Goal: Task Accomplishment & Management: Use online tool/utility

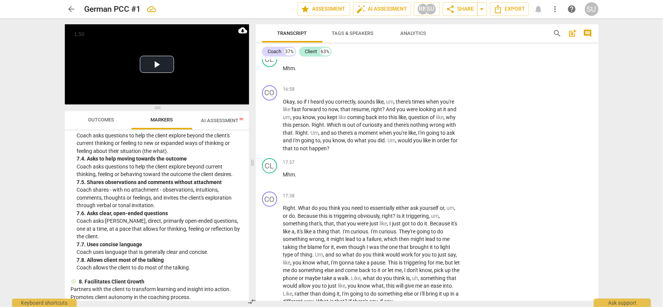
scroll to position [2410, 0]
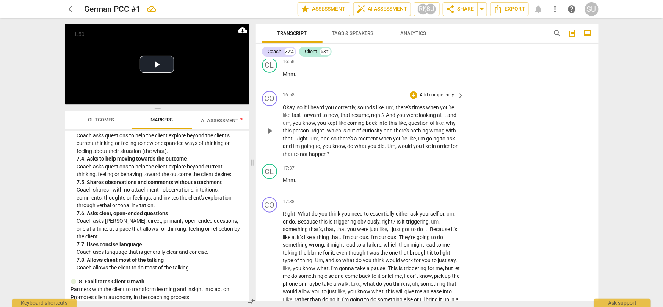
click at [442, 92] on p "Add competency" at bounding box center [437, 95] width 36 height 7
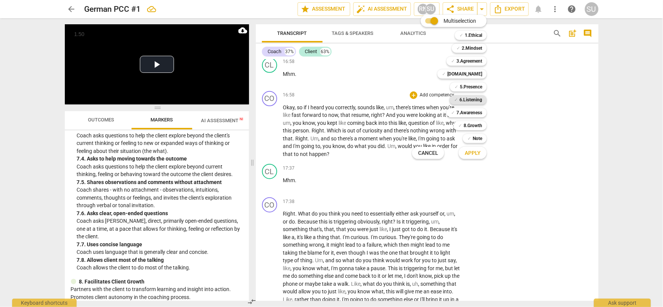
click at [469, 99] on b "6.Listening" at bounding box center [471, 99] width 23 height 9
click at [479, 158] on button "Apply" at bounding box center [473, 153] width 28 height 14
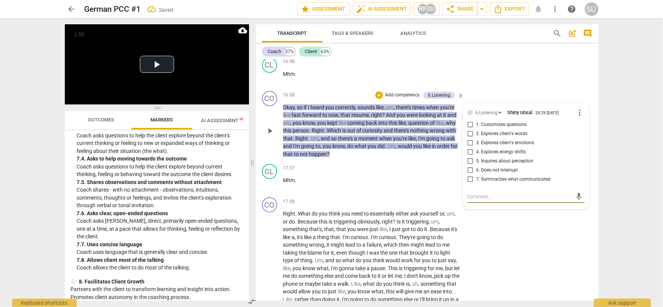
click at [470, 175] on input "7. Summarizes what communicated" at bounding box center [471, 179] width 12 height 9
checkbox input "true"
click at [484, 68] on div "CL play_arrow pause 16:58 + Add competency keyboard_arrow_right Mhm ." at bounding box center [427, 71] width 343 height 33
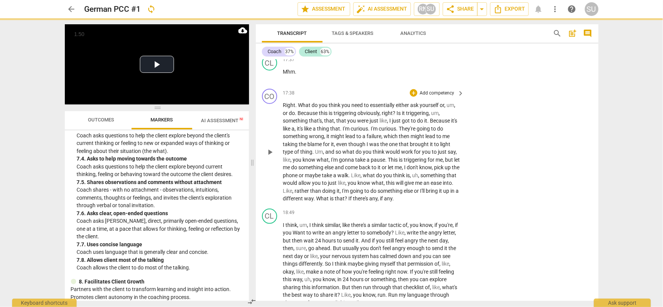
scroll to position [2521, 0]
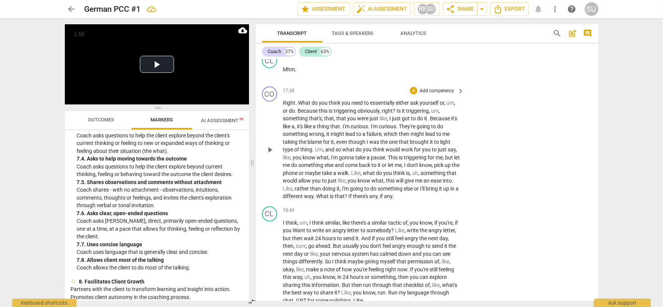
click at [428, 88] on p "Add competency" at bounding box center [437, 91] width 36 height 7
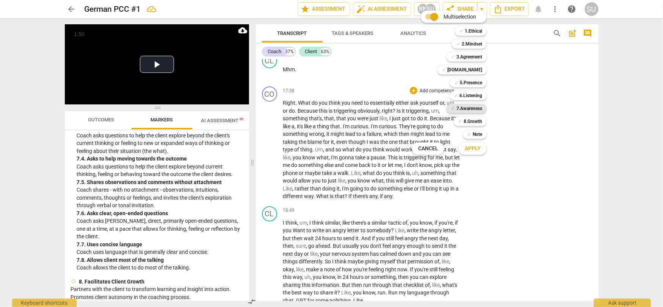
click at [474, 108] on b "7.Awareness" at bounding box center [470, 108] width 26 height 9
click at [478, 151] on span "Apply" at bounding box center [473, 149] width 16 height 8
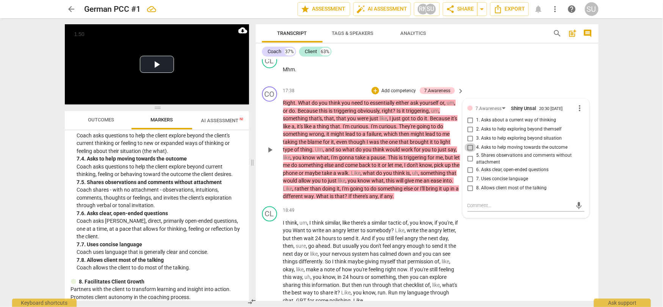
click at [469, 143] on input "4. Asks to help moving towards the outcome" at bounding box center [471, 147] width 12 height 9
checkbox input "true"
click at [478, 202] on textarea at bounding box center [520, 205] width 105 height 7
type textarea "Y"
type textarea "Yo"
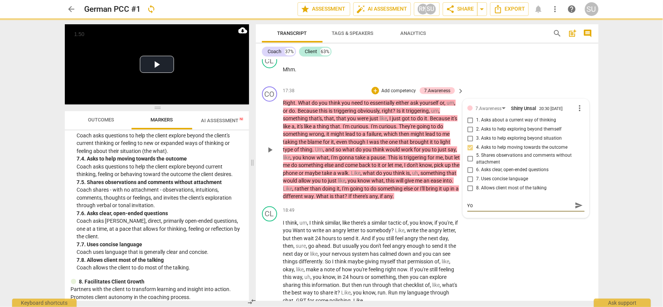
type textarea "You"
type textarea "You m"
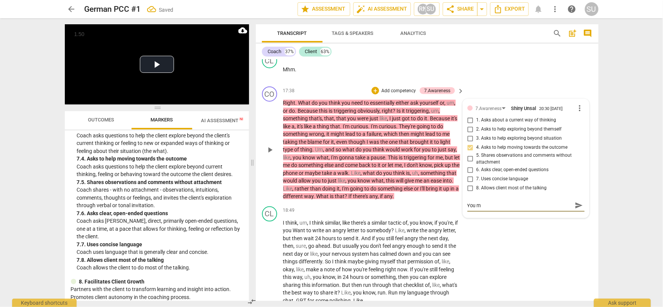
type textarea "You ma"
type textarea "You may"
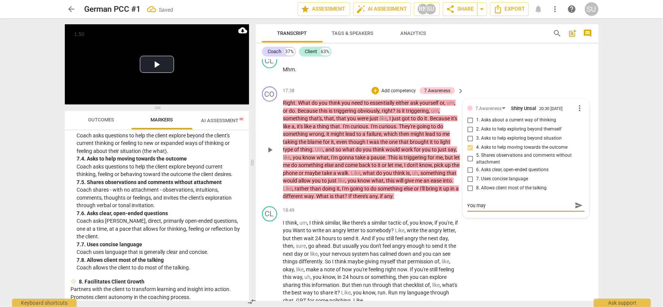
type textarea "You may"
type textarea "You may w"
type textarea "You may wa"
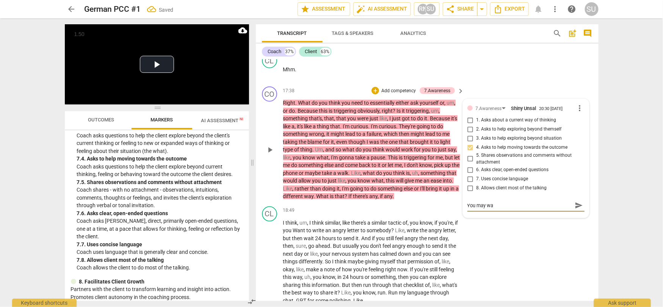
type textarea "You may wan"
type textarea "You may [PERSON_NAME]"
type textarea "You may wanna"
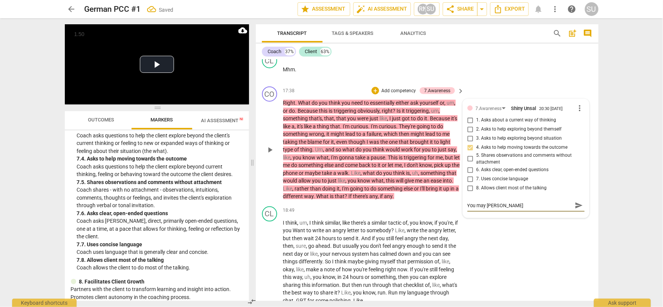
type textarea "You may wanna"
type textarea "You may wanna s"
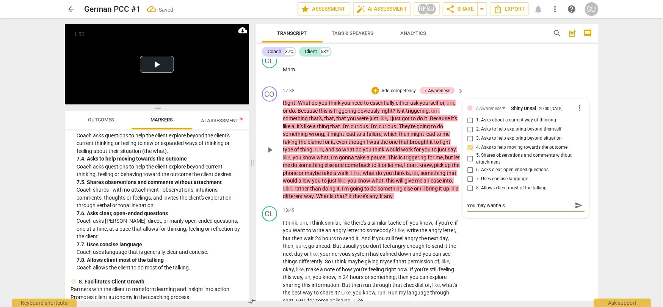
type textarea "You may wanna sh"
type textarea "You may wanna sho"
type textarea "You may wanna shor"
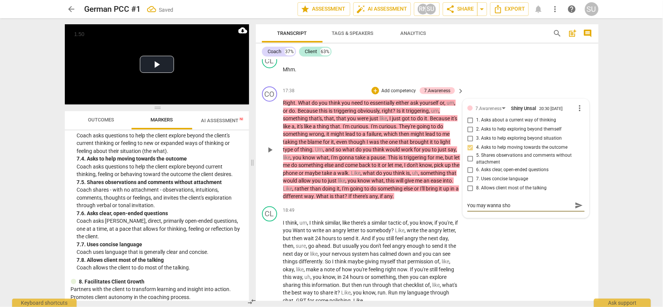
type textarea "You may wanna shor"
type textarea "You may wanna short"
type textarea "You may wanna shorte"
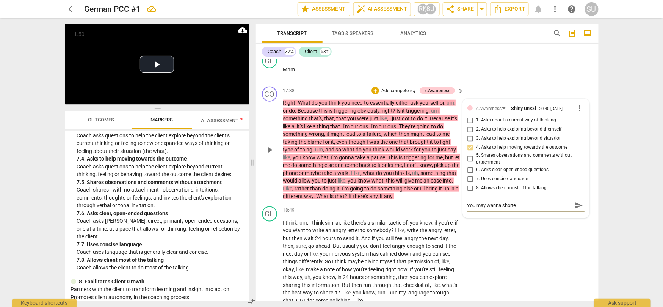
type textarea "You may wanna shorten"
type textarea "You may wanna shorten y"
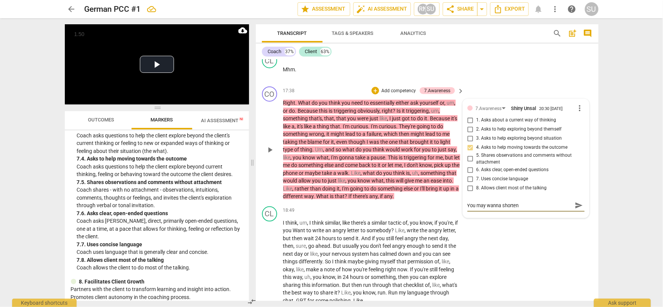
type textarea "You may wanna shorten y"
type textarea "You may wanna shorten yo"
type textarea "You may wanna shorten you"
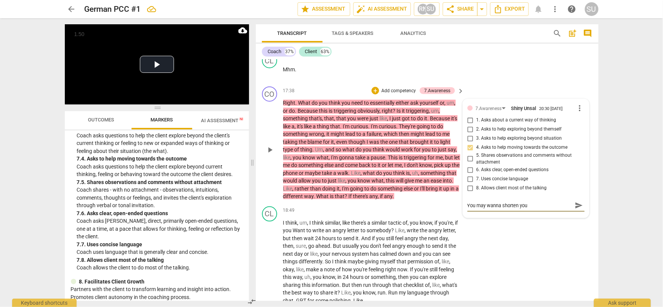
type textarea "You may wanna shorten your"
type textarea "You may wanna shorten your q"
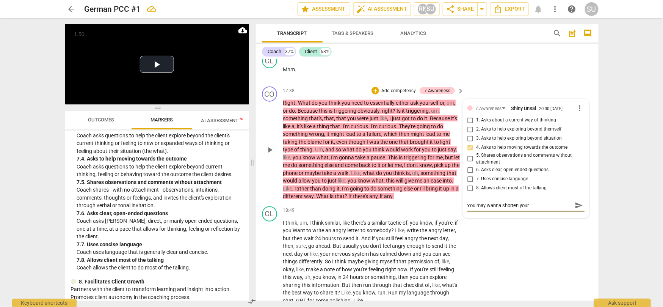
type textarea "You may wanna shorten your q"
type textarea "You may wanna shorten your qu"
type textarea "You may wanna shorten your que"
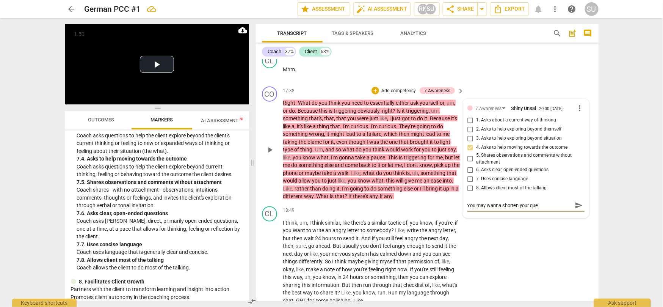
type textarea "You may wanna shorten your ques"
type textarea "You may wanna shorten your quest"
type textarea "You may wanna shorten your questi"
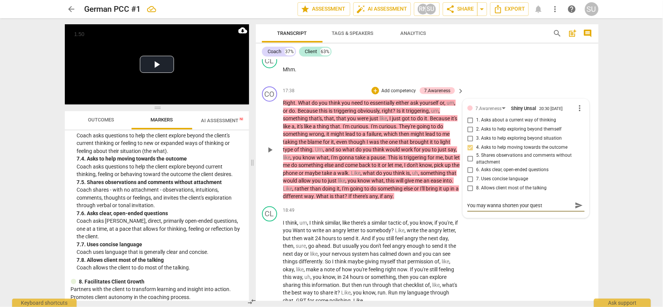
type textarea "You may wanna shorten your questi"
type textarea "You may wanna shorten your questio"
type textarea "You may wanna shorten your question"
type textarea "You may wanna shorten your questions"
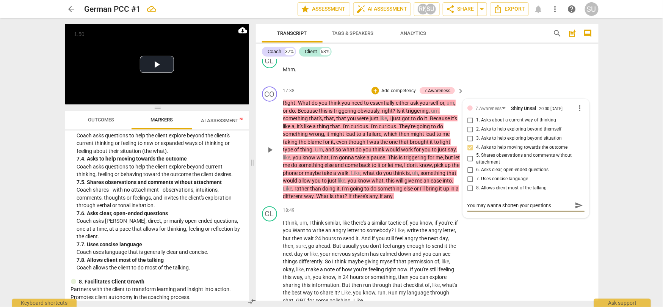
type textarea "You may wanna shorten your questions"
type textarea "You may wanna shorten your questions t"
type textarea "You may wanna shorten your questions to"
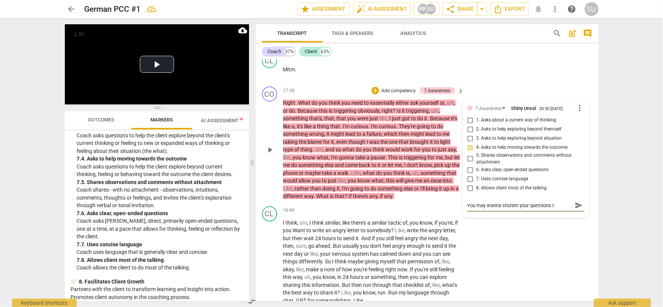
type textarea "You may wanna shorten your questions to"
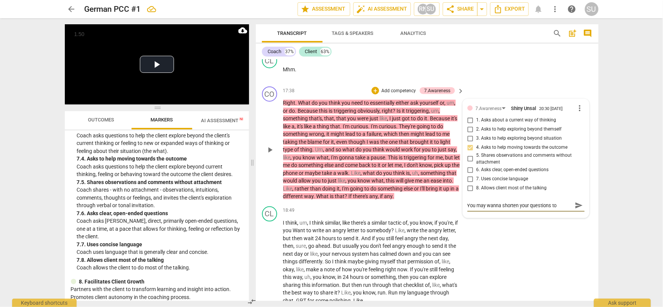
type textarea "You may wanna shorten your questions t"
type textarea "You may wanna shorten your questions"
type textarea "You may wanna shorten your questions t"
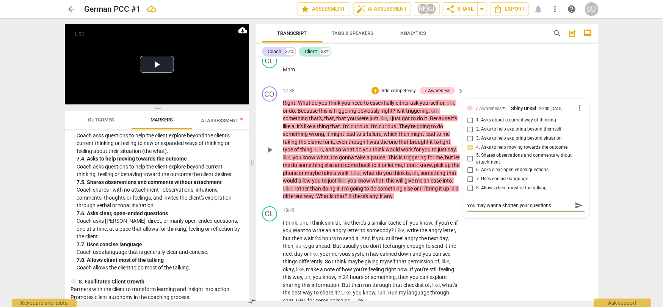
type textarea "You may wanna shorten your questions t"
type textarea "You may wanna shorten your questions to"
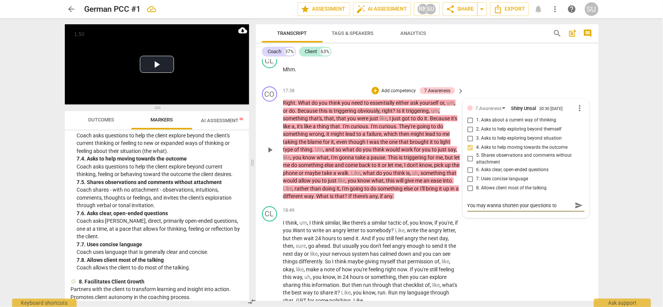
type textarea "You may wanna shorten your questions to b"
type textarea "You may wanna shorten your questions to be"
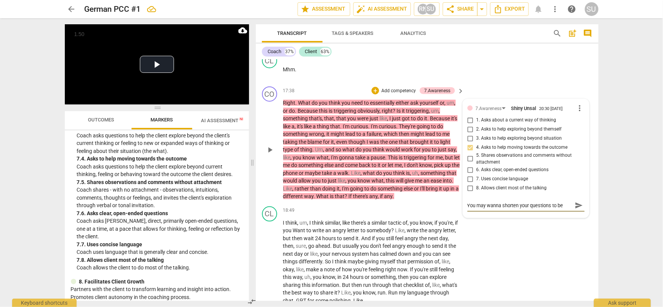
type textarea "You may wanna shorten your questions to be"
type textarea "You may wanna shorten your questions to be m"
type textarea "You may wanna shorten your questions to be mo"
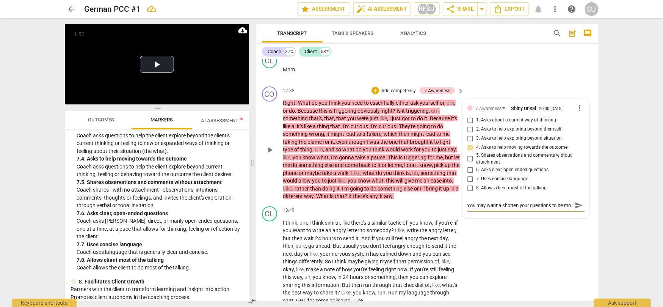
scroll to position [6, 0]
type textarea "You may wanna shorten your questions to be mor"
type textarea "You may wanna shorten your questions to be more"
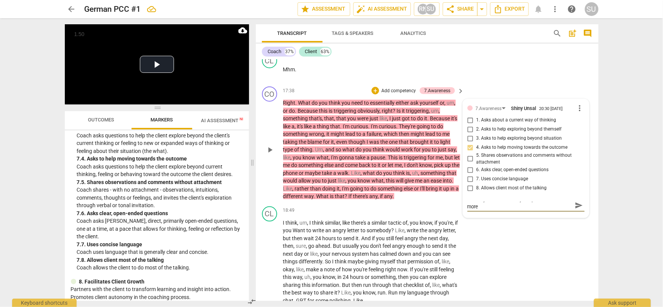
type textarea "You may wanna shorten your questions to be more"
type textarea "You may wanna shorten your questions to be more c"
type textarea "You may wanna shorten your questions to be more co"
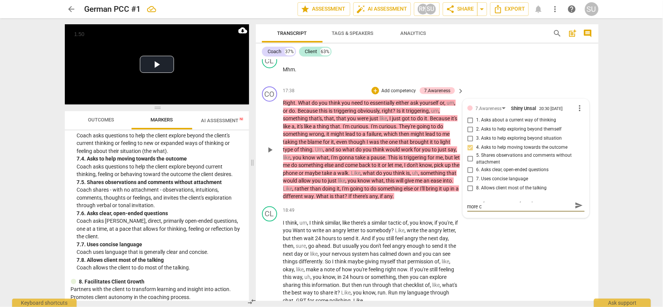
type textarea "You may wanna shorten your questions to be more co"
type textarea "You may wanna shorten your questions to be more con"
type textarea "You may wanna shorten your questions to be more cons"
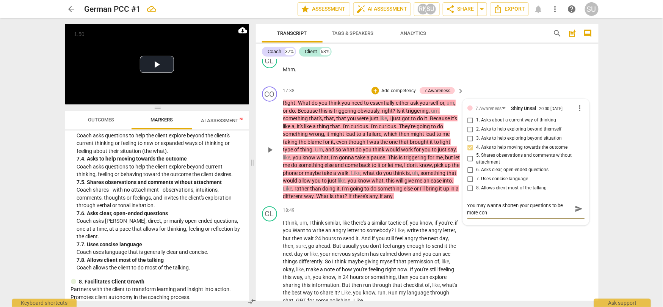
type textarea "You may wanna shorten your questions to be more cons"
type textarea "You may wanna shorten your questions to be more consi"
type textarea "You may wanna shorten your questions to be more cons"
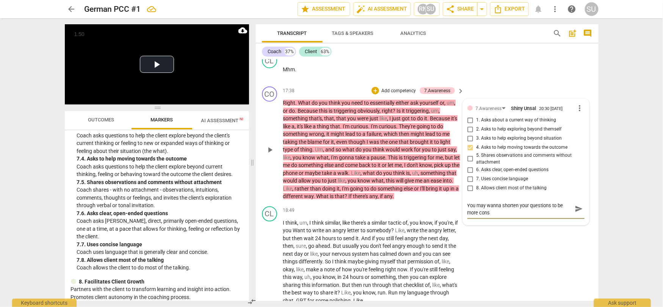
type textarea "You may wanna shorten your questions to be more con"
type textarea "You may wanna shorten your questions to be more conc"
type textarea "You may wanna shorten your questions to be more conci"
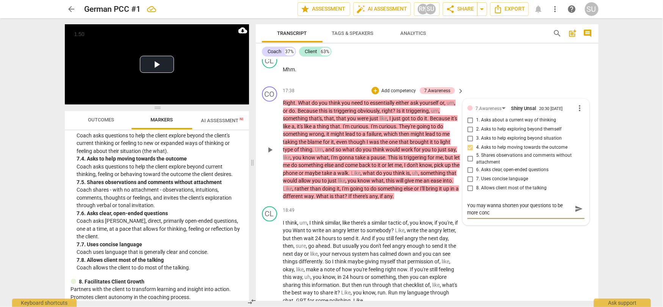
type textarea "You may wanna shorten your questions to be more conci"
type textarea "You may wanna shorten your questions to be more concis"
type textarea "You may wanna shorten your questions to be more concise"
drag, startPoint x: 551, startPoint y: 197, endPoint x: 578, endPoint y: 192, distance: 26.9
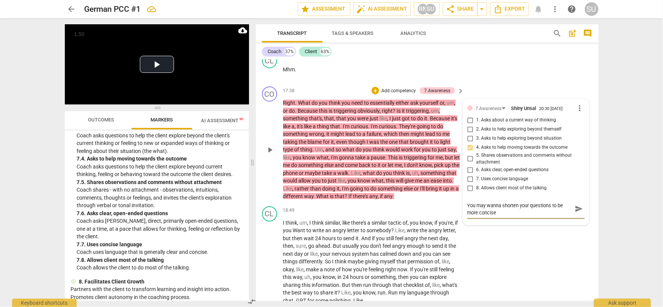
click at [578, 200] on div "You may wanna shorten your questions to be more concise You may wanna shorten y…" at bounding box center [526, 209] width 117 height 19
click at [563, 202] on textarea "You may wanna shorten your questions to be more concise" at bounding box center [520, 209] width 105 height 14
type textarea "You may wanna shorten your questions to be more concise"
click at [576, 205] on span "send" at bounding box center [579, 209] width 8 height 8
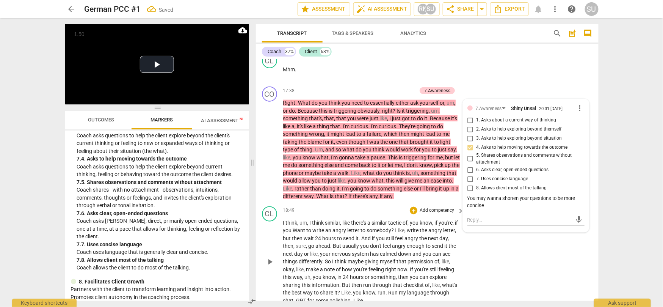
click at [522, 264] on div "CL play_arrow pause 18:49 + Add competency keyboard_arrow_right I think , um , …" at bounding box center [427, 255] width 343 height 104
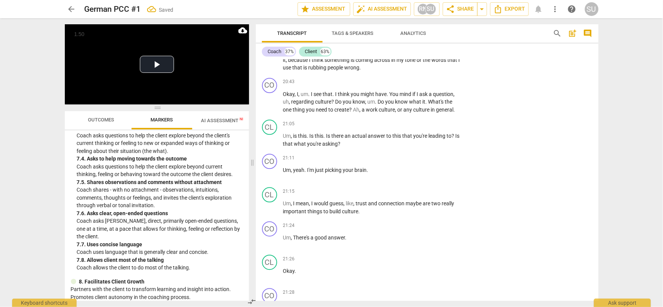
scroll to position [2892, 0]
click at [445, 81] on p "Add competency" at bounding box center [437, 81] width 36 height 7
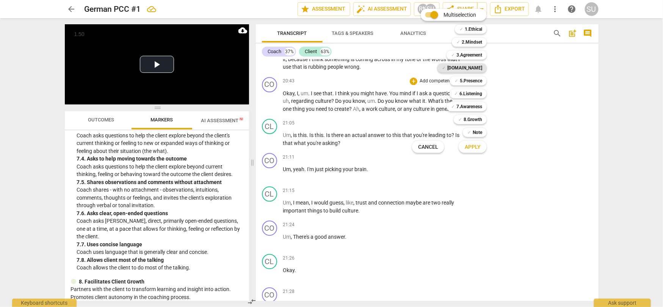
click at [467, 68] on div "✓ [DOMAIN_NAME]" at bounding box center [462, 67] width 49 height 9
click at [474, 151] on button "Apply" at bounding box center [473, 147] width 28 height 14
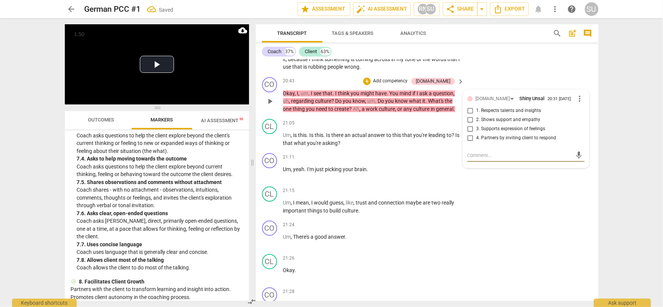
click at [471, 119] on input "2. Shows support and empathy" at bounding box center [471, 119] width 12 height 9
checkbox input "true"
click at [483, 176] on div "CO play_arrow pause 21:11 + Add competency keyboard_arrow_right Um , yeah . I'm…" at bounding box center [427, 166] width 343 height 33
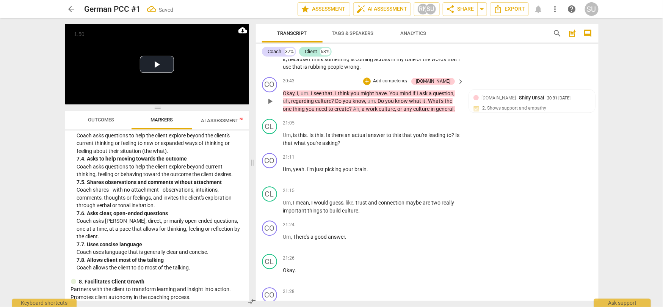
click at [403, 79] on p "Add competency" at bounding box center [390, 81] width 36 height 7
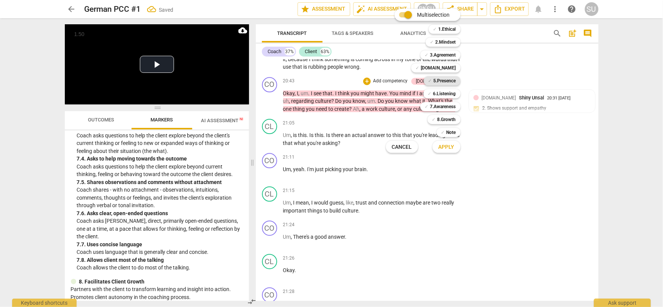
click at [440, 77] on b "5.Presence" at bounding box center [445, 80] width 22 height 9
click at [450, 148] on span "Apply" at bounding box center [447, 147] width 16 height 8
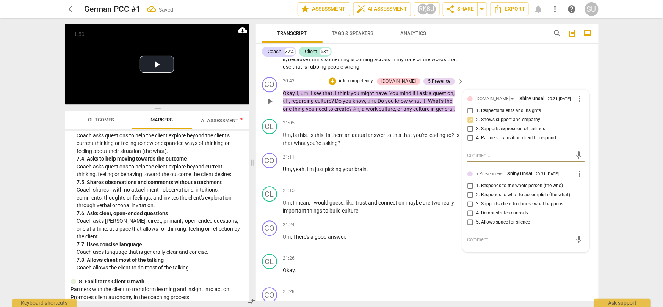
click at [471, 137] on input "4. Partners by inviting client to respond" at bounding box center [471, 138] width 12 height 9
checkbox input "true"
click at [483, 57] on div "Coach 37% Client 63%" at bounding box center [427, 51] width 331 height 13
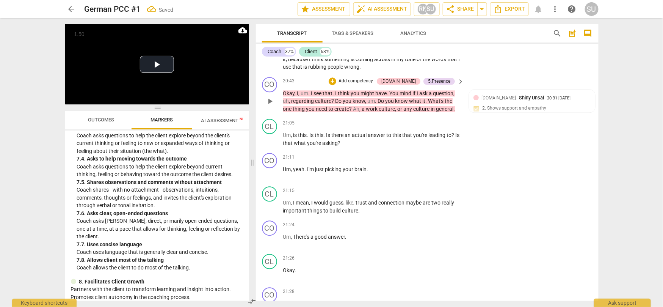
click at [270, 101] on span "play_arrow" at bounding box center [270, 101] width 9 height 9
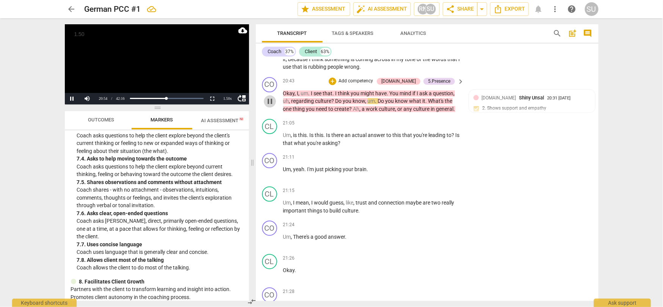
click at [271, 103] on span "pause" at bounding box center [270, 101] width 9 height 9
click at [374, 82] on p "Add competency" at bounding box center [356, 81] width 36 height 7
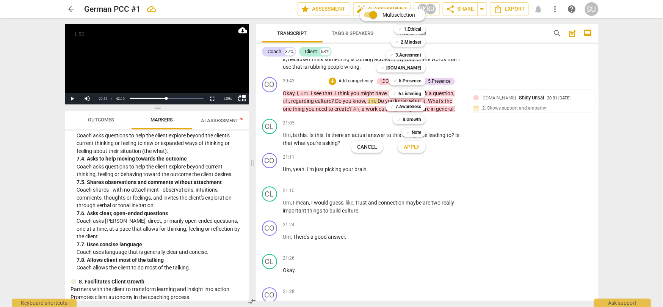
click at [415, 147] on span "Apply" at bounding box center [412, 147] width 16 height 8
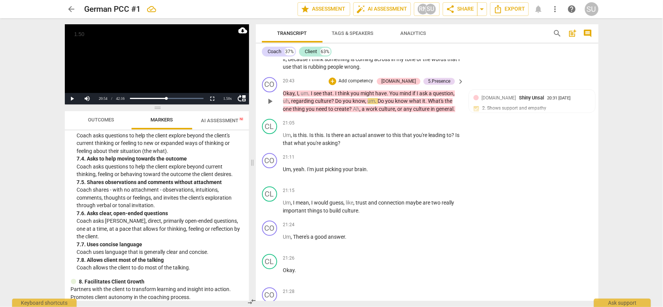
click at [374, 82] on p "Add competency" at bounding box center [356, 81] width 36 height 7
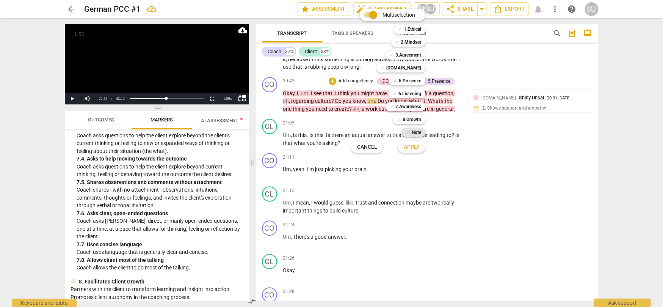
click at [419, 131] on b "Note" at bounding box center [416, 132] width 9 height 9
click at [412, 145] on span "Apply" at bounding box center [412, 147] width 16 height 8
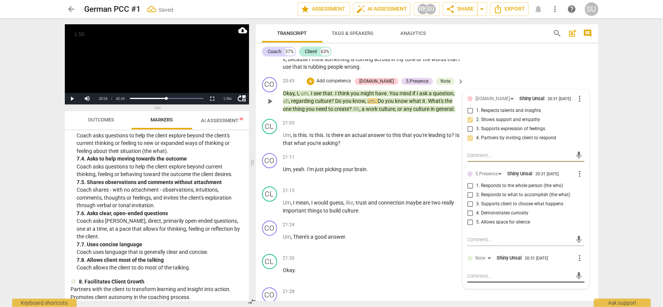
click at [479, 275] on textarea at bounding box center [520, 275] width 105 height 7
type textarea "W"
type textarea "Wh"
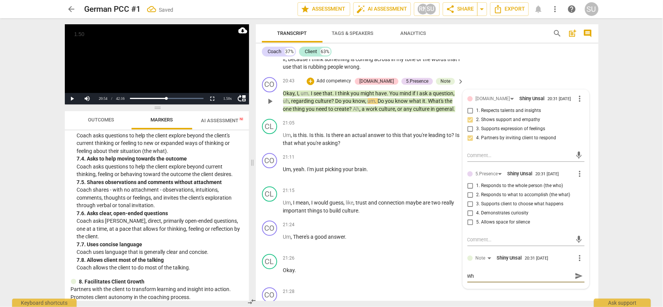
type textarea "Whe"
type textarea "When"
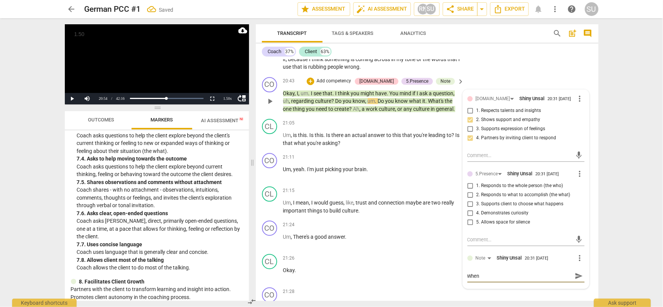
type textarea "When"
type textarea "When y"
type textarea "When yo"
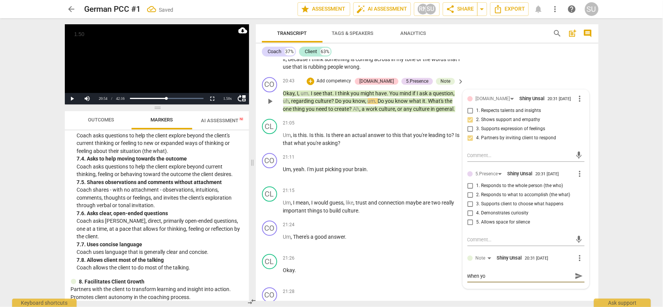
type textarea "When you"
type textarea "When you a"
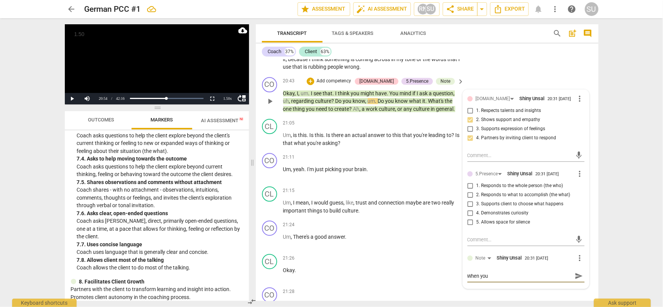
type textarea "When you a"
type textarea "When you as"
type textarea "When you ask"
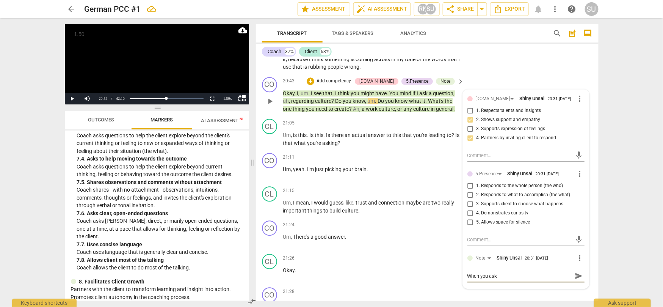
type textarea "When you ask"
type textarea "When you ask h"
type textarea "When you ask he"
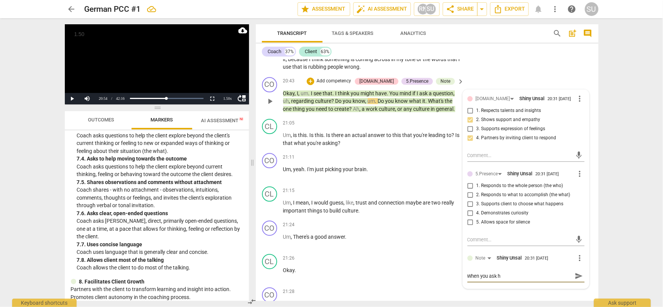
type textarea "When you ask he"
type textarea "When you ask her"
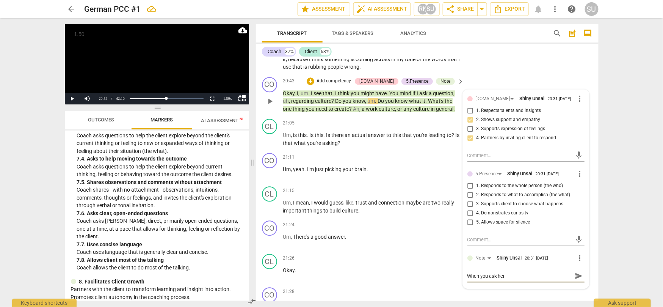
type textarea "When you ask her p"
type textarea "When you ask her pe"
type textarea "When you ask her per"
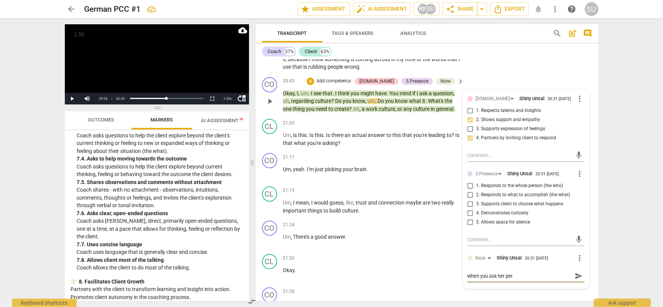
type textarea "When you ask her perm"
type textarea "When you ask her permi"
type textarea "When you ask her permik"
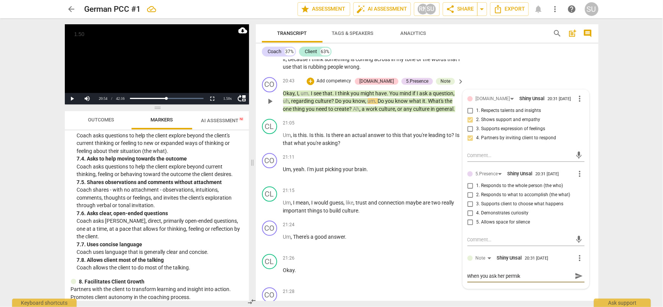
type textarea "When you ask her permiks"
type textarea "When you ask her permikss"
type textarea "When you ask her permikssi"
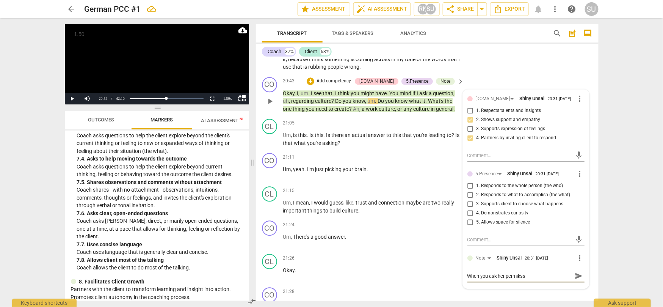
type textarea "When you ask her permikssi"
type textarea "When you ask her permikss"
type textarea "When you ask her permiks"
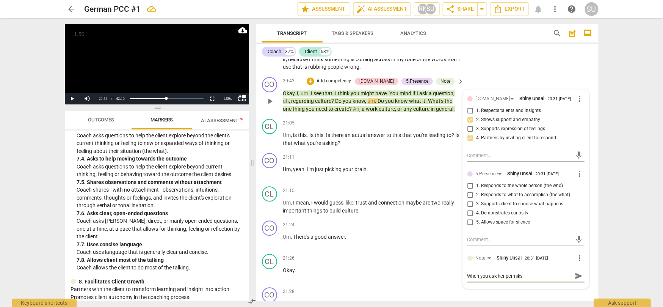
type textarea "When you ask her permik"
type textarea "When you ask her permi"
type textarea "When you ask her perm"
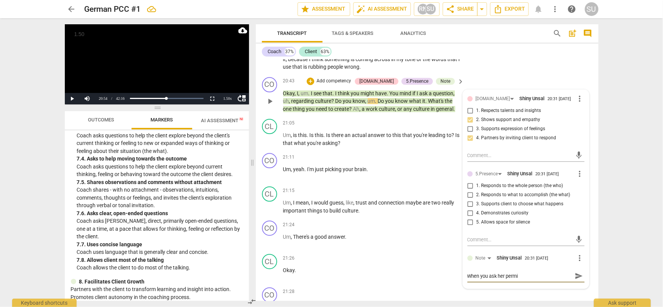
type textarea "When you ask her perm"
type textarea "When you ask her permi"
type textarea "When you ask her permis"
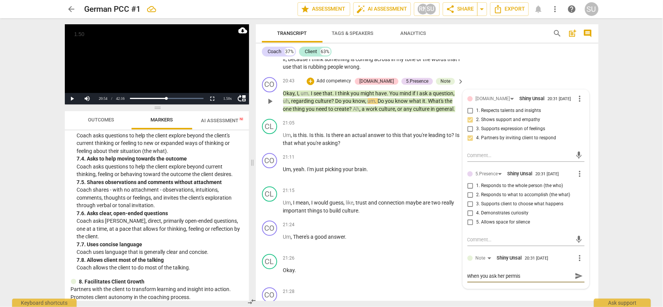
type textarea "When you ask her permiss"
type textarea "When you ask her permissi"
type textarea "When you ask her permissio"
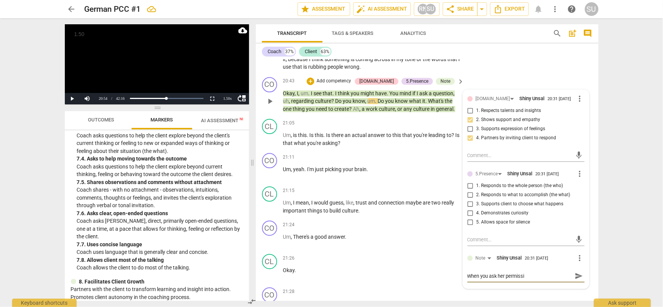
type textarea "When you ask her permissio"
click at [578, 283] on span "send" at bounding box center [579, 283] width 8 height 8
click at [482, 72] on div "CL play_arrow pause 19:45 + Add competency keyboard_arrow_right Uh , yeah . I m…" at bounding box center [427, 22] width 343 height 104
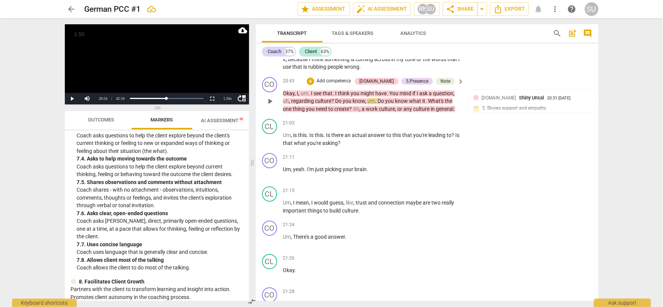
click at [350, 81] on p "Add competency" at bounding box center [334, 81] width 36 height 7
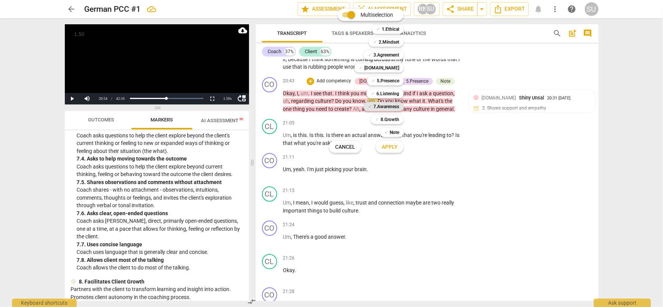
click at [388, 107] on b "7.Awareness" at bounding box center [387, 106] width 26 height 9
click at [391, 147] on span "Apply" at bounding box center [390, 147] width 16 height 8
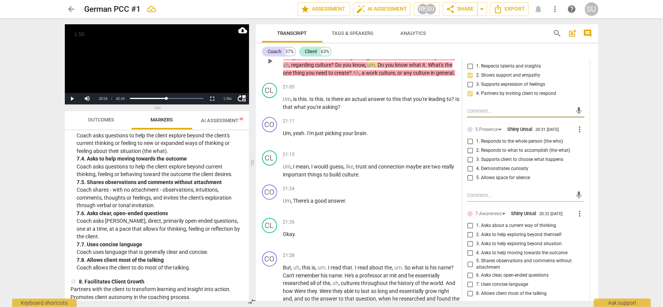
scroll to position [2930, 0]
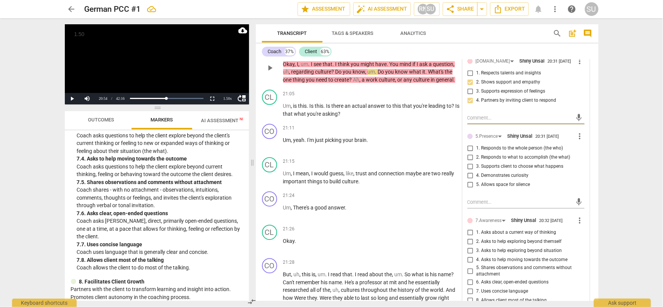
click at [578, 135] on span "more_vert" at bounding box center [580, 136] width 9 height 9
click at [586, 150] on li "Delete" at bounding box center [586, 150] width 26 height 14
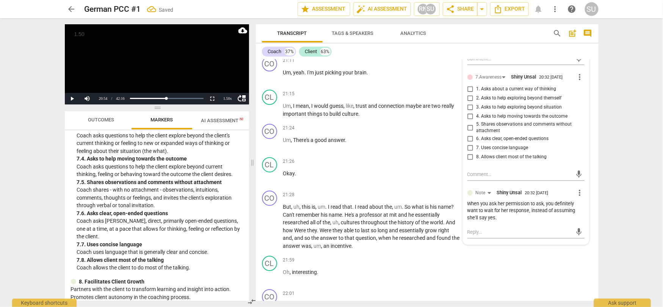
scroll to position [2992, 0]
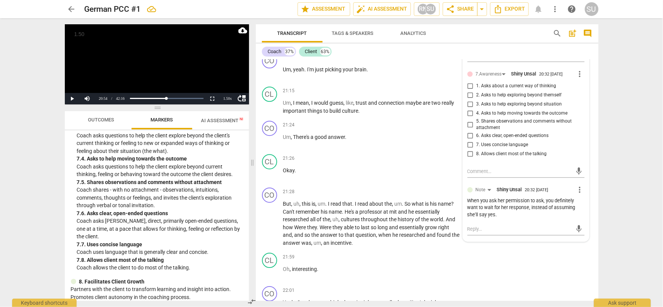
click at [468, 104] on input "3. Asks to help exploring beyond situation" at bounding box center [471, 104] width 12 height 9
click at [613, 101] on div "arrow_back German PCC #1 edit star Assessment auto_fix_high AI Assessment RN SU…" at bounding box center [331, 153] width 663 height 307
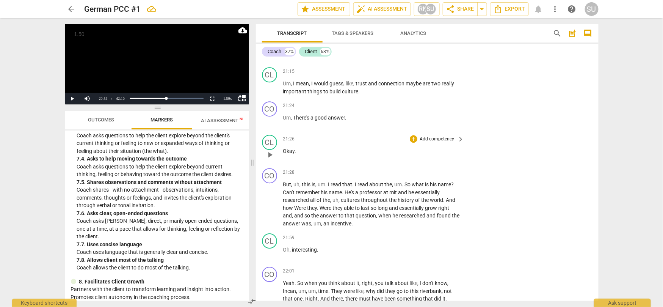
scroll to position [3012, 0]
click at [429, 105] on p "Add competency" at bounding box center [437, 105] width 36 height 7
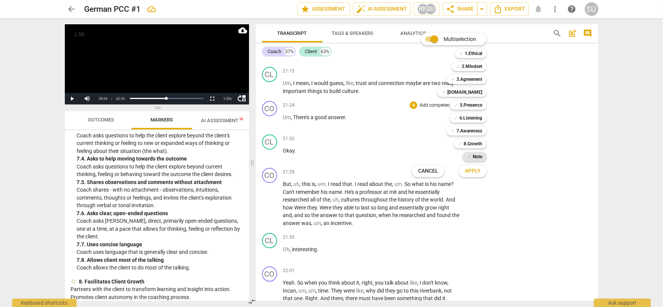
click at [473, 156] on b "Note" at bounding box center [477, 156] width 9 height 9
click at [473, 171] on span "Apply" at bounding box center [473, 171] width 16 height 8
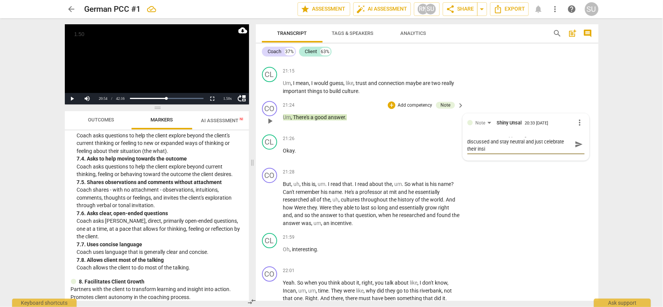
scroll to position [0, 0]
click at [575, 147] on span "send" at bounding box center [579, 148] width 8 height 8
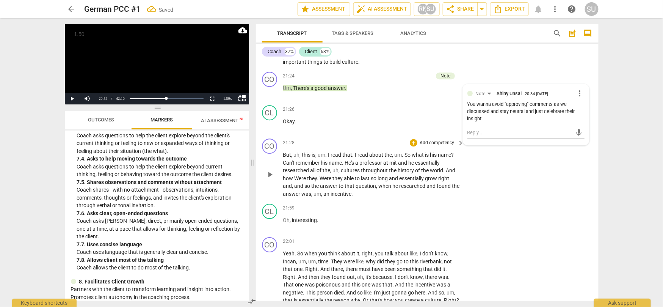
scroll to position [3040, 0]
click at [434, 144] on p "Add competency" at bounding box center [437, 143] width 36 height 7
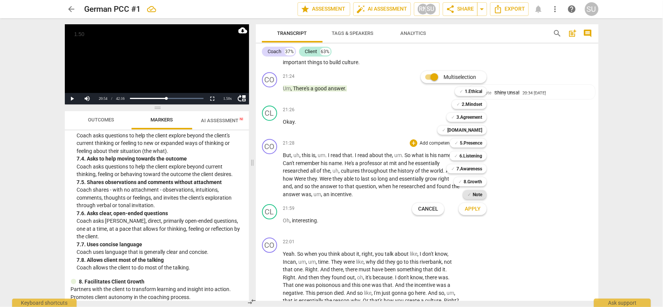
click at [474, 194] on b "Note" at bounding box center [477, 194] width 9 height 9
click at [474, 210] on span "Apply" at bounding box center [473, 209] width 16 height 8
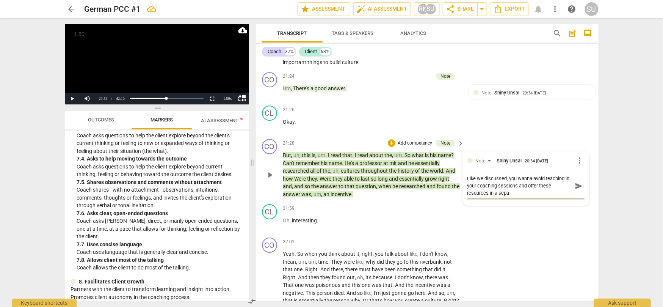
scroll to position [0, 0]
click at [575, 186] on span "send" at bounding box center [579, 186] width 8 height 8
click at [577, 161] on span "more_vert" at bounding box center [580, 160] width 9 height 9
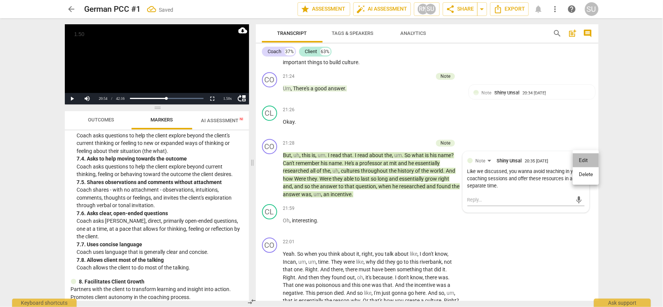
click at [580, 160] on li "Edit" at bounding box center [586, 160] width 26 height 14
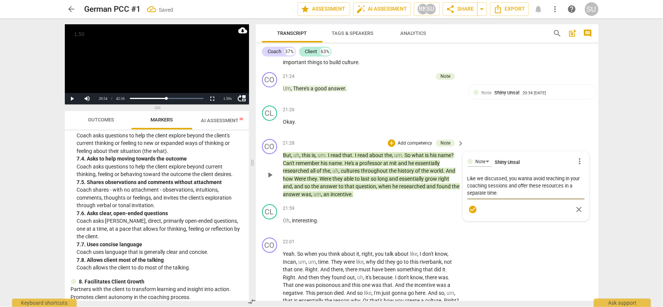
click at [504, 196] on textarea "Like we discussed, you wanna avoid teaching in your coaching sessions and offer…" at bounding box center [526, 186] width 117 height 22
click at [507, 176] on textarea "Like we discussed, you wanna avoid teaching in your coaching sessions and offer…" at bounding box center [526, 186] width 117 height 22
click at [470, 217] on span "check_circle" at bounding box center [472, 216] width 9 height 9
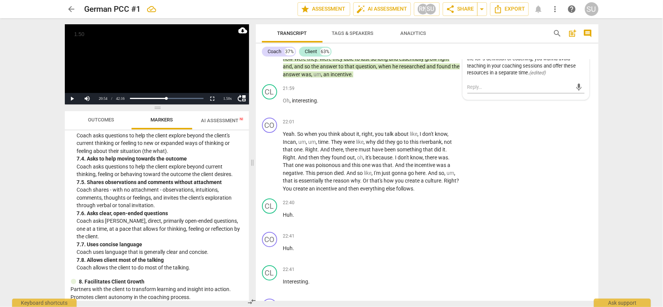
scroll to position [3169, 0]
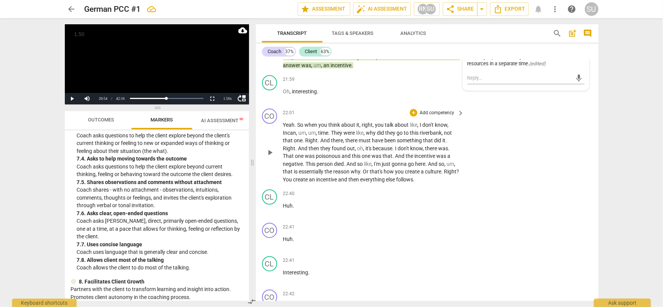
click at [425, 113] on p "Add competency" at bounding box center [437, 113] width 36 height 7
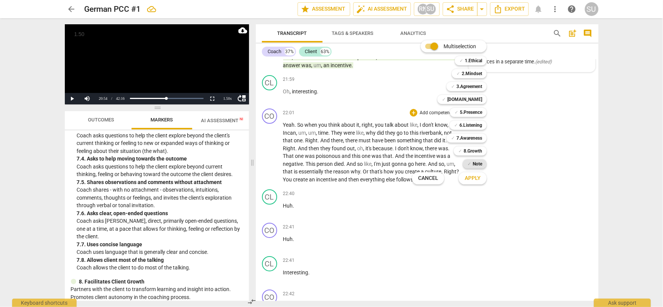
click at [476, 163] on b "Note" at bounding box center [477, 163] width 9 height 9
click at [476, 178] on span "Apply" at bounding box center [473, 178] width 16 height 8
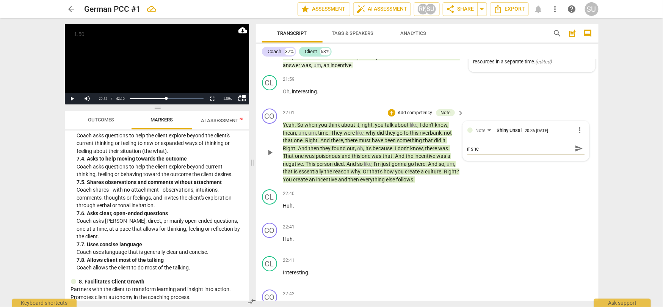
scroll to position [0, 0]
drag, startPoint x: 467, startPoint y: 156, endPoint x: 530, endPoint y: 154, distance: 62.6
click at [530, 154] on textarea "Perhaps you ask her what she thinks about it and if she seems interested" at bounding box center [520, 152] width 105 height 14
click at [575, 145] on span "send" at bounding box center [579, 148] width 8 height 8
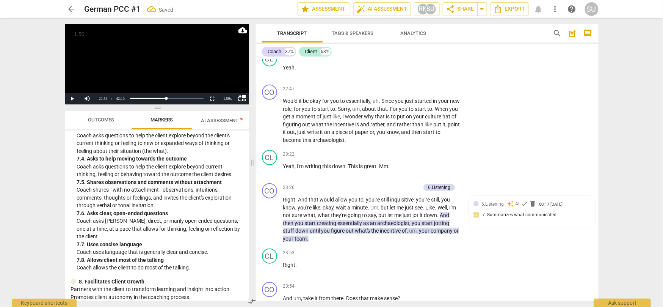
scroll to position [3443, 0]
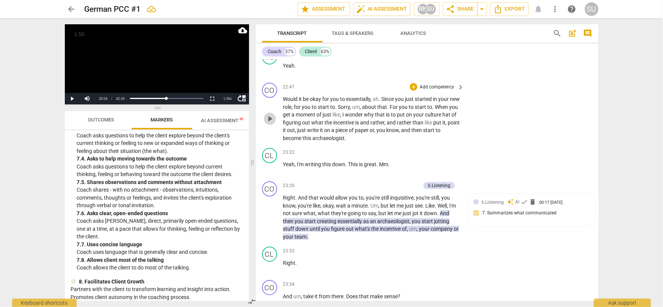
click at [269, 120] on span "play_arrow" at bounding box center [270, 118] width 9 height 9
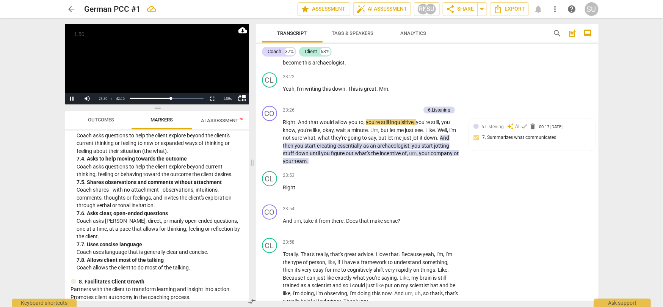
scroll to position [3525, 0]
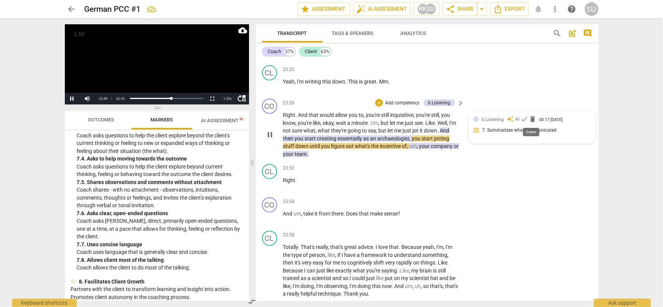
click at [532, 120] on span "delete" at bounding box center [533, 119] width 8 height 8
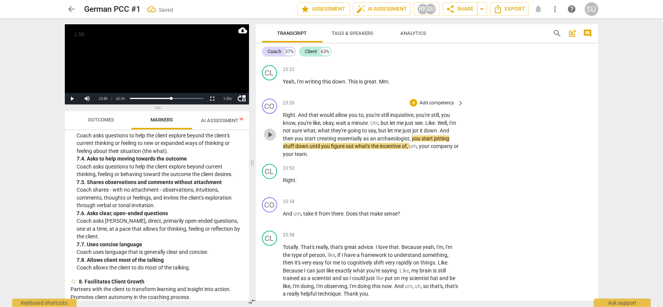
click at [269, 134] on span "play_arrow" at bounding box center [270, 134] width 9 height 9
click at [269, 134] on span "pause" at bounding box center [270, 134] width 9 height 9
click at [436, 102] on p "Add competency" at bounding box center [437, 103] width 36 height 7
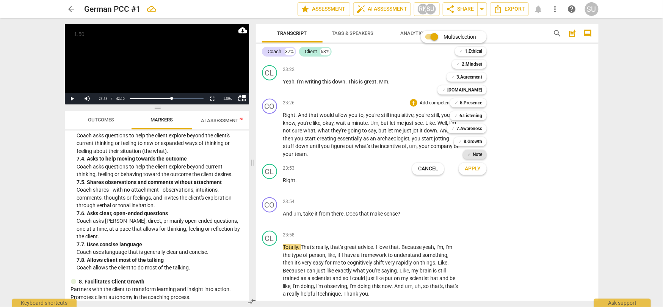
click at [473, 156] on b "Note" at bounding box center [477, 154] width 9 height 9
click at [473, 170] on span "Apply" at bounding box center [473, 169] width 16 height 8
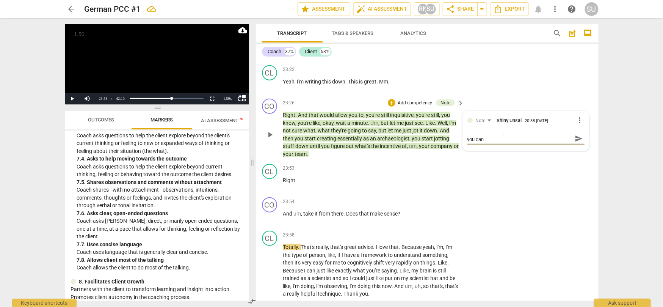
scroll to position [0, 0]
click at [511, 145] on textarea "Instead of offering her an advice or a solution, you can formulate a question" at bounding box center [520, 142] width 105 height 14
click at [553, 143] on textarea "Instead of offering her an advice or a solution, you can formulate a powerful q…" at bounding box center [520, 142] width 105 height 14
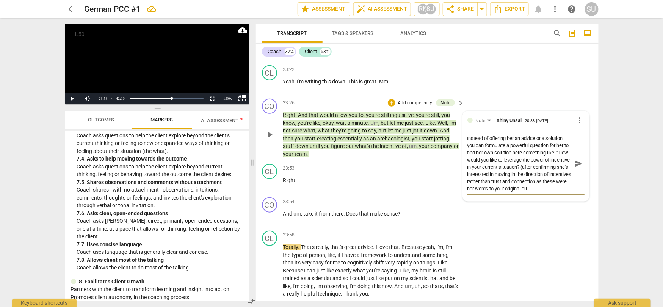
scroll to position [7, 0]
click at [540, 160] on textarea "Instead of offering her an advice or a solution, you can formulate a powerful q…" at bounding box center [520, 164] width 105 height 58
click at [576, 163] on span "send" at bounding box center [579, 163] width 8 height 8
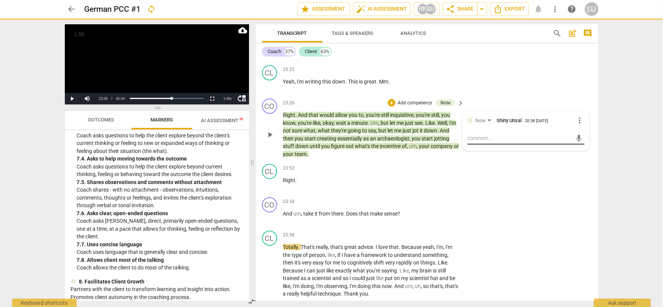
scroll to position [0, 0]
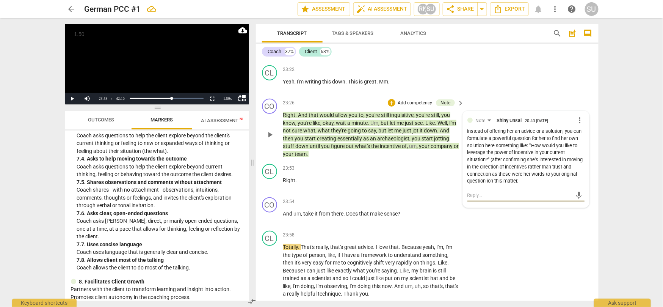
click at [487, 198] on textarea at bounding box center [520, 195] width 105 height 7
click at [622, 136] on div "arrow_back German PCC #1 edit star Assessment auto_fix_high AI Assessment RN SU…" at bounding box center [331, 153] width 663 height 307
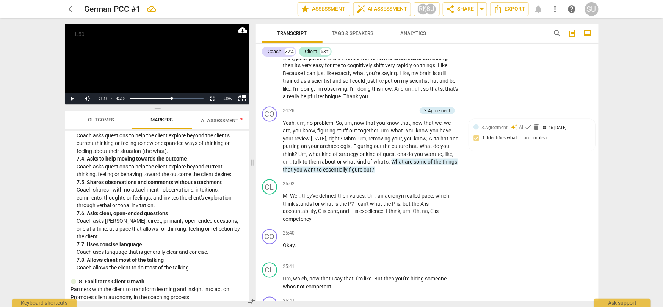
scroll to position [3724, 0]
click at [537, 125] on span "delete" at bounding box center [537, 126] width 8 height 8
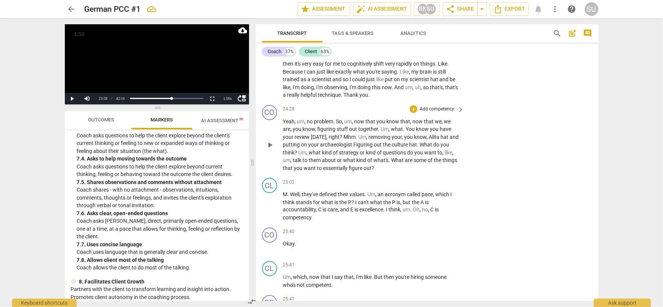
click at [434, 107] on p "Add competency" at bounding box center [437, 109] width 36 height 7
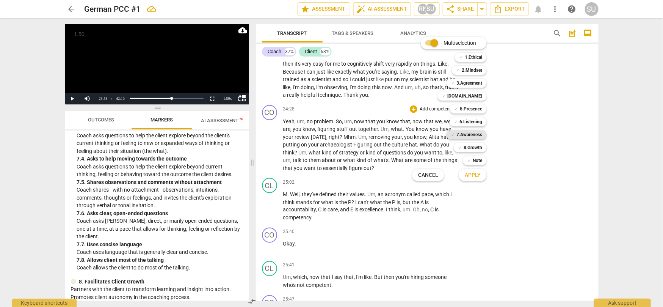
click at [474, 135] on b "7.Awareness" at bounding box center [470, 134] width 26 height 9
click at [477, 173] on span "Apply" at bounding box center [473, 175] width 16 height 8
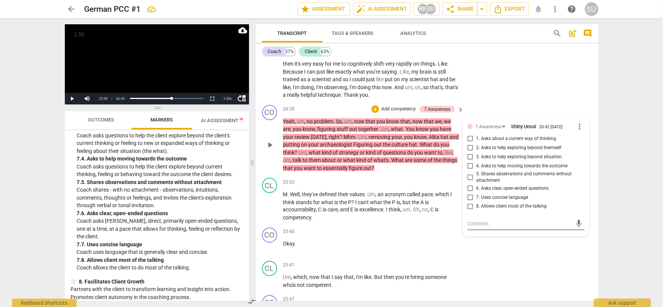
click at [471, 166] on input "4. Asks to help moving towards the outcome" at bounding box center [471, 166] width 12 height 9
click at [485, 97] on div "CL play_arrow pause 23:58 + Add competency keyboard_arrow_right Totally . That'…" at bounding box center [427, 65] width 343 height 73
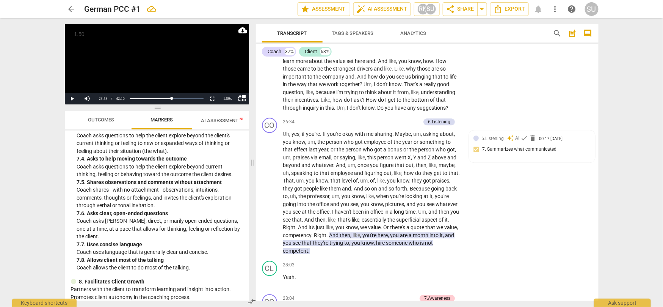
scroll to position [4030, 0]
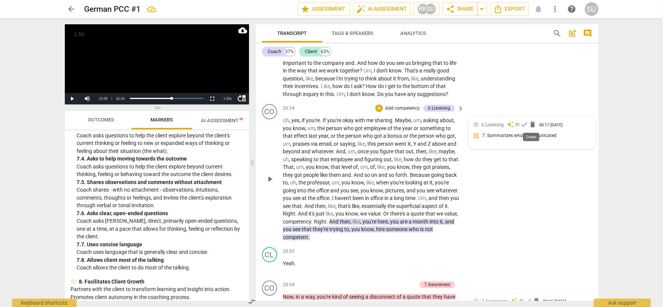
click at [532, 124] on span "delete" at bounding box center [533, 125] width 8 height 8
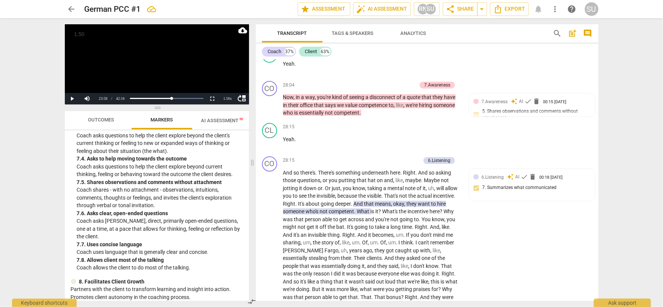
scroll to position [4246, 0]
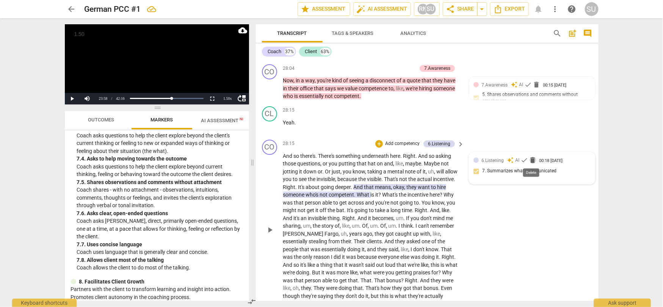
click at [533, 159] on span "delete" at bounding box center [533, 160] width 8 height 8
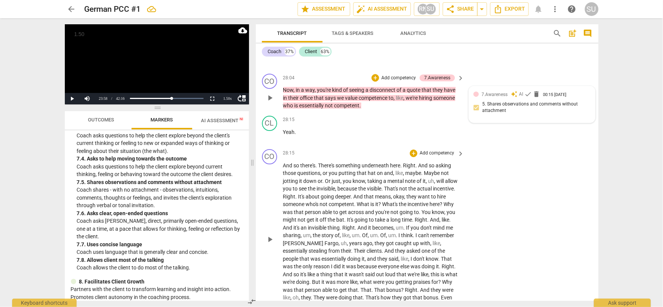
scroll to position [4213, 0]
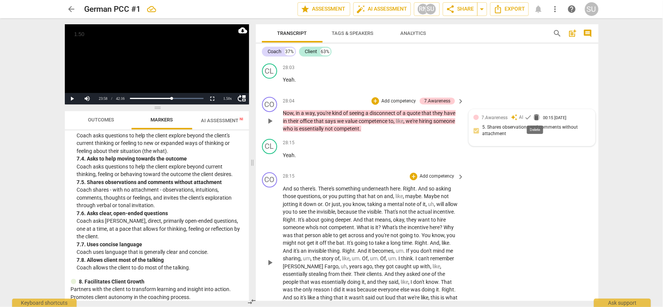
click at [536, 116] on span "delete" at bounding box center [537, 117] width 8 height 8
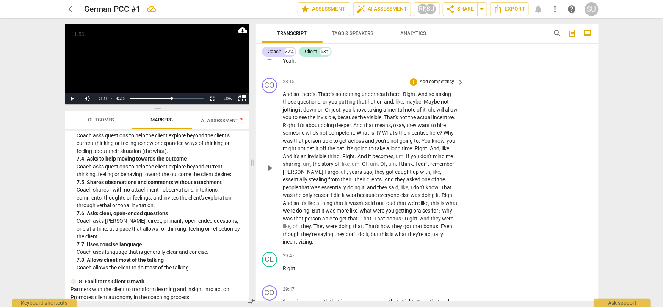
scroll to position [4310, 0]
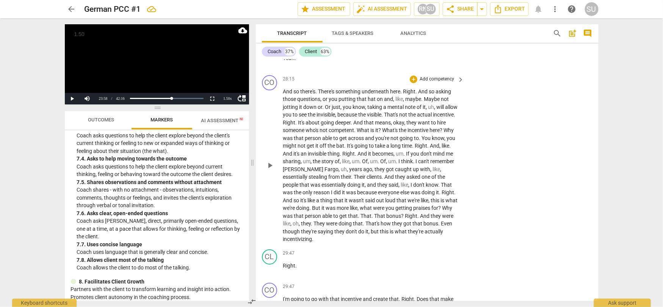
click at [432, 77] on p "Add competency" at bounding box center [437, 79] width 36 height 7
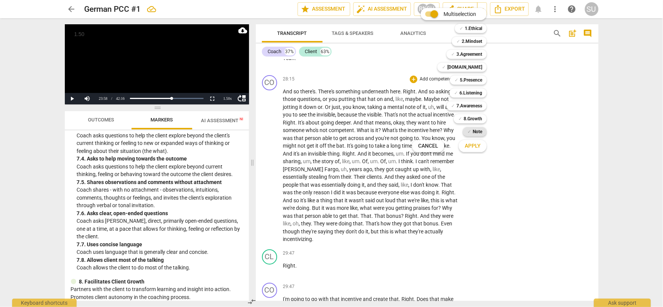
click at [473, 131] on b "Note" at bounding box center [477, 131] width 9 height 9
click at [472, 147] on span "Apply" at bounding box center [473, 146] width 16 height 8
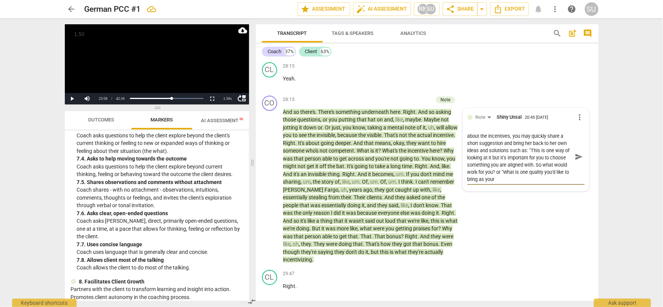
scroll to position [4292, 0]
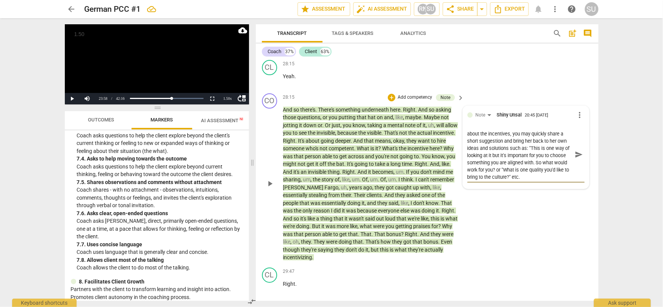
click at [577, 155] on span "send" at bounding box center [579, 154] width 8 height 8
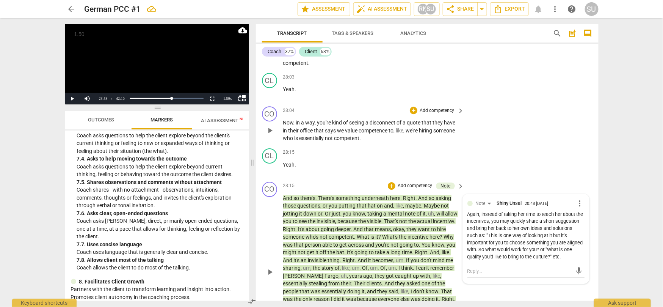
scroll to position [4205, 0]
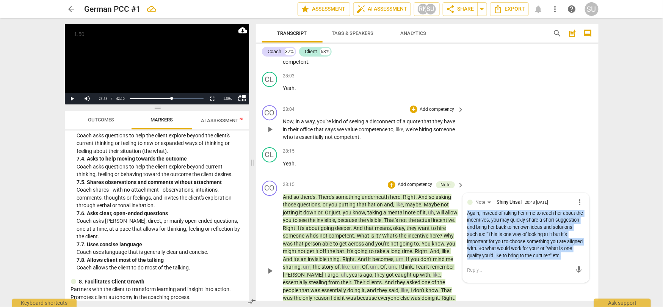
drag, startPoint x: 572, startPoint y: 256, endPoint x: 466, endPoint y: 215, distance: 113.7
click at [468, 215] on div "Again, instead of taking her time to teach her about the incentives, you may qu…" at bounding box center [526, 235] width 117 height 50
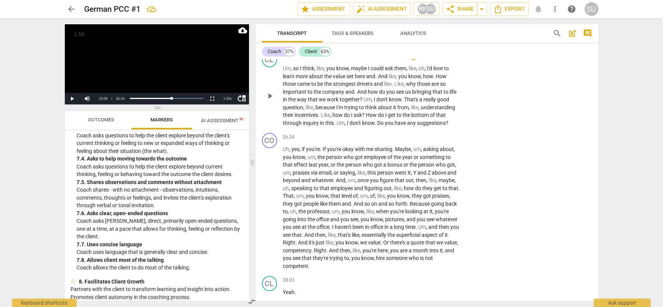
scroll to position [3996, 0]
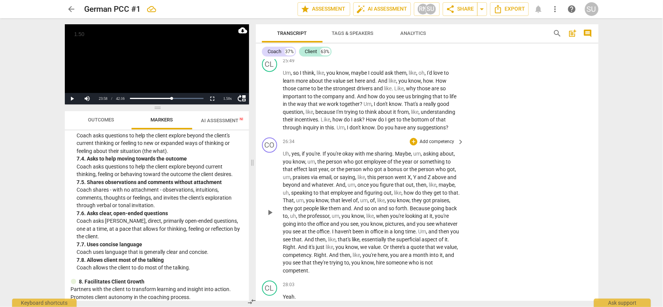
click at [436, 142] on p "Add competency" at bounding box center [437, 141] width 36 height 7
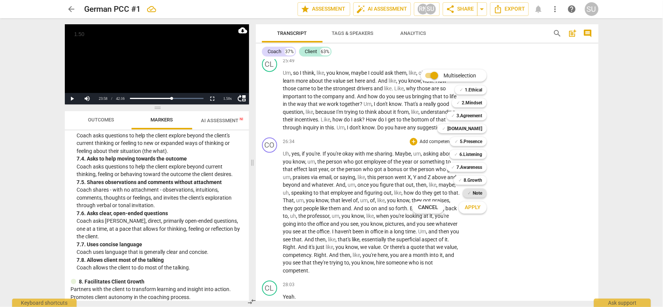
click at [476, 194] on b "Note" at bounding box center [477, 193] width 9 height 9
click at [479, 209] on span "Apply" at bounding box center [473, 208] width 16 height 8
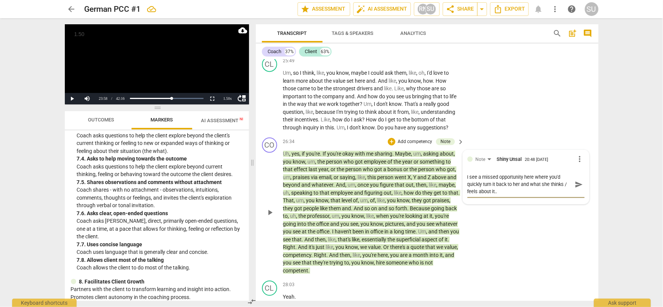
scroll to position [0, 0]
click at [578, 183] on span "send" at bounding box center [579, 184] width 8 height 8
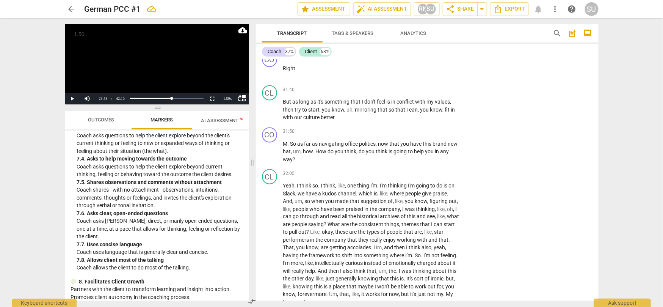
scroll to position [4834, 0]
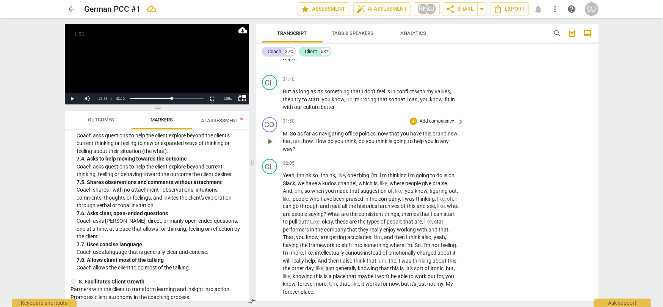
click at [442, 122] on p "Add competency" at bounding box center [437, 121] width 36 height 7
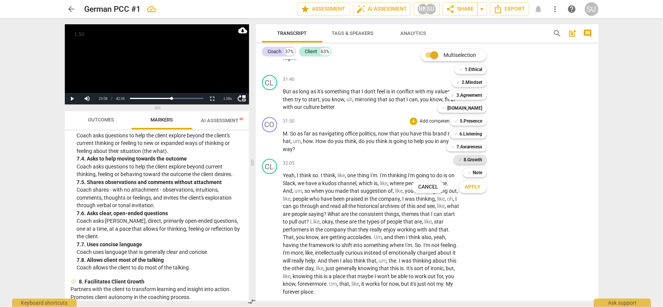
click at [474, 158] on b "8.Growth" at bounding box center [473, 159] width 19 height 9
click at [476, 187] on span "Apply" at bounding box center [473, 187] width 16 height 8
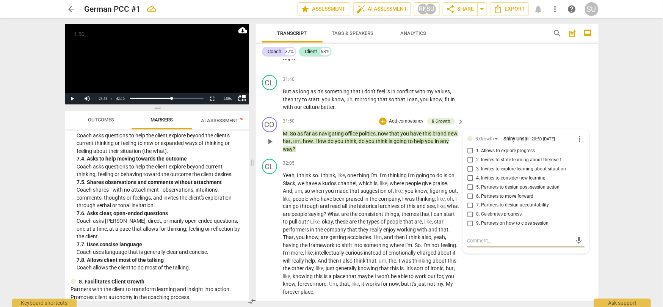
click at [468, 178] on input "4. Invites to consider new learning" at bounding box center [471, 178] width 12 height 9
click at [469, 178] on input "4. Invites to consider new learning" at bounding box center [471, 178] width 12 height 9
click at [469, 179] on input "4. Invites to consider new learning" at bounding box center [471, 178] width 12 height 9
click at [470, 196] on input "6. Partners to move forward" at bounding box center [471, 196] width 12 height 9
click at [505, 84] on div "CL play_arrow pause 31:40 + Add competency keyboard_arrow_right But as long as …" at bounding box center [427, 93] width 343 height 42
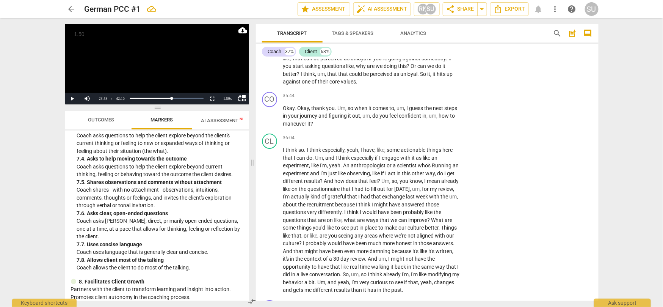
scroll to position [5345, 0]
click at [432, 95] on p "Add competency" at bounding box center [437, 94] width 36 height 7
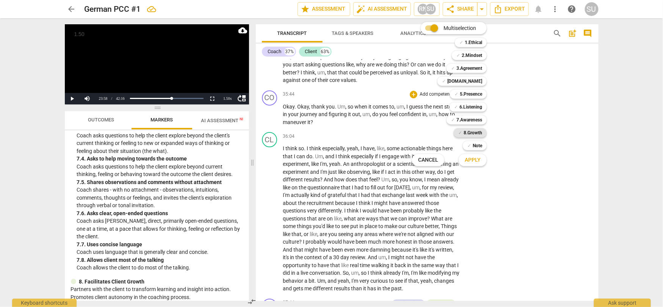
click at [463, 130] on div "✓ 8.Growth" at bounding box center [470, 132] width 33 height 9
click at [471, 159] on span "Apply" at bounding box center [473, 160] width 16 height 8
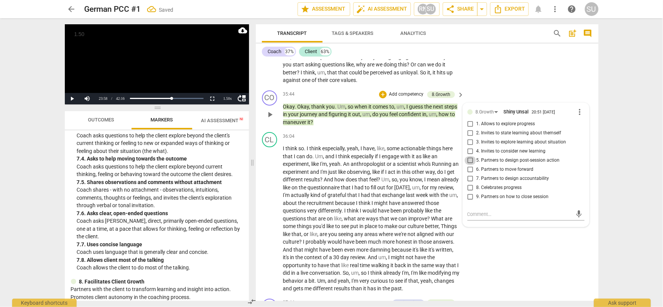
click at [471, 160] on input "5. Partners to design post-session action" at bounding box center [471, 160] width 12 height 9
click at [473, 88] on div "CO play_arrow pause 35:44 + Add competency 8.Growth keyboard_arrow_right Okay .…" at bounding box center [427, 108] width 343 height 42
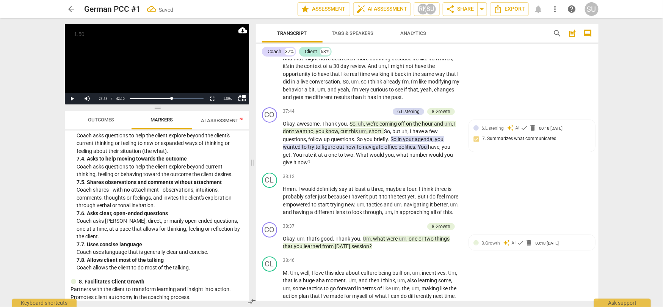
scroll to position [5541, 0]
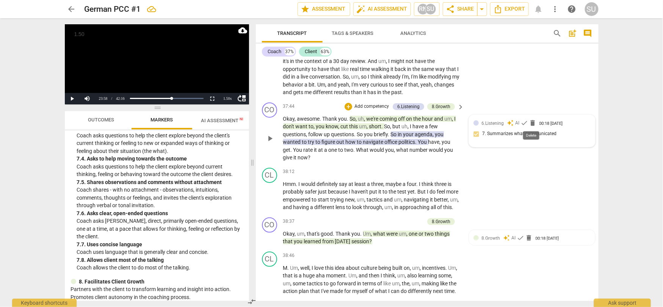
click at [532, 121] on span "delete" at bounding box center [533, 123] width 8 height 8
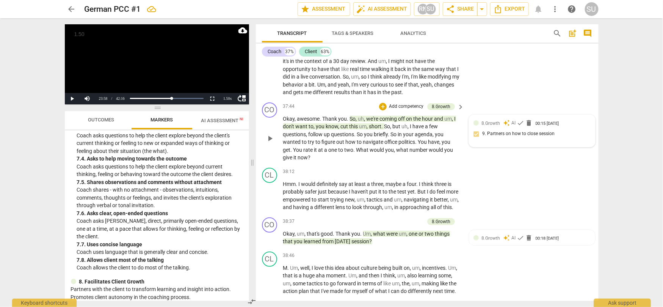
click at [410, 106] on p "Add competency" at bounding box center [406, 106] width 36 height 7
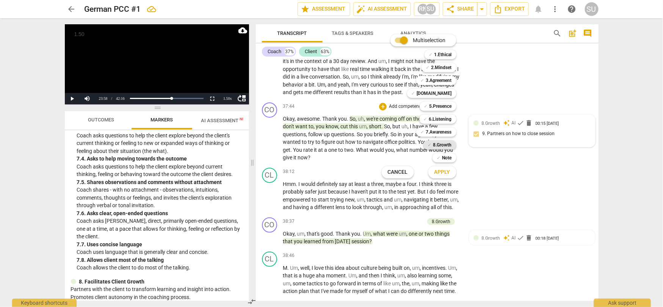
click at [444, 145] on b "8.Growth" at bounding box center [443, 144] width 19 height 9
click at [444, 175] on span "Apply" at bounding box center [443, 172] width 16 height 8
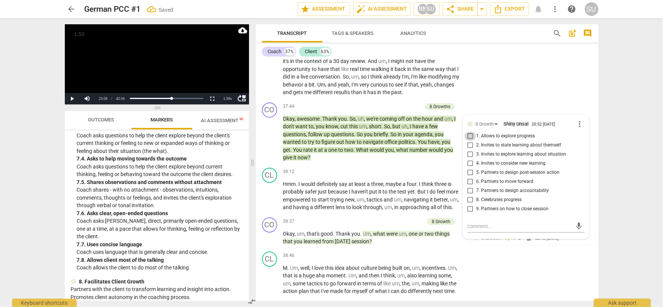
click at [472, 134] on input "1. Allows to explore progress" at bounding box center [471, 136] width 12 height 9
click at [498, 82] on div "CL play_arrow pause 36:04 + Add competency keyboard_arrow_right I think so . I …" at bounding box center [427, 16] width 343 height 167
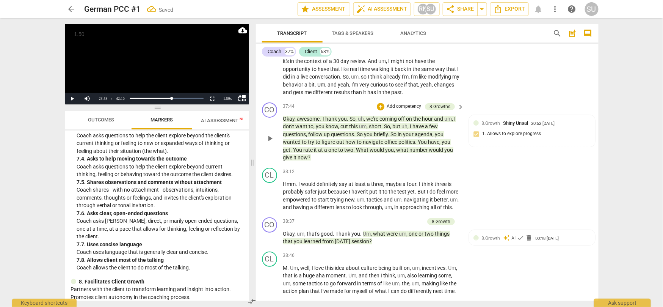
click at [407, 106] on p "Add competency" at bounding box center [404, 106] width 36 height 7
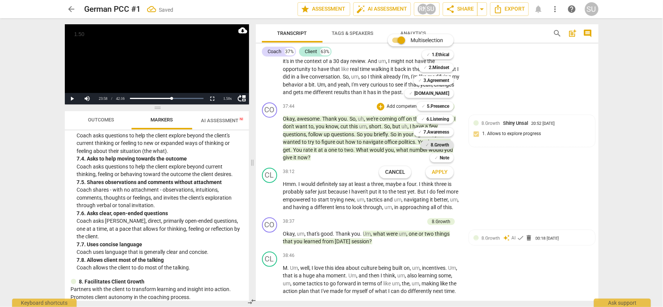
click at [438, 143] on b "8.Growth" at bounding box center [440, 144] width 19 height 9
click at [438, 174] on span "Apply" at bounding box center [440, 172] width 16 height 8
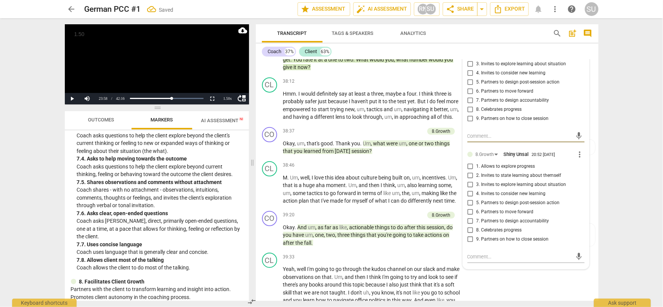
scroll to position [5633, 0]
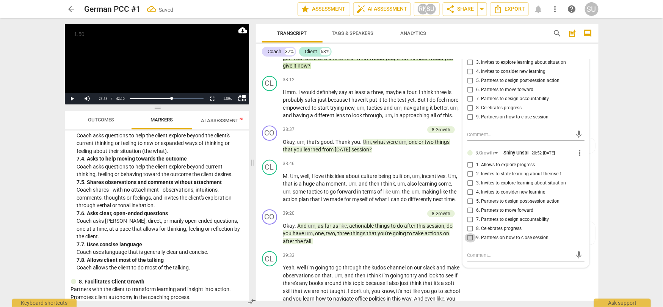
click at [472, 237] on input "9. Partners on how to close session" at bounding box center [471, 237] width 12 height 9
click at [609, 154] on div "arrow_back German PCC #1 edit star Assessment auto_fix_high AI Assessment RN SU…" at bounding box center [331, 153] width 663 height 307
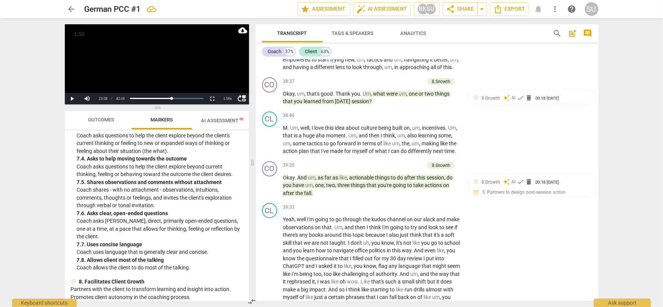
scroll to position [5684, 0]
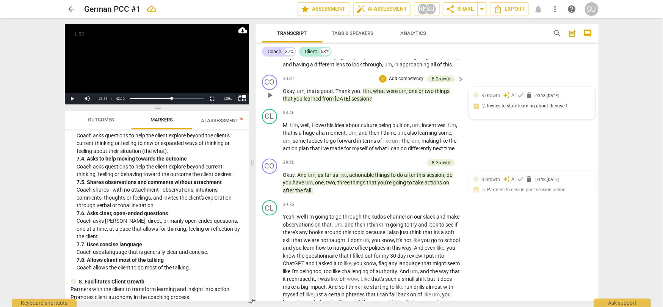
click at [495, 95] on div "8.Growth auto_awesome AI check delete 00:18 [DATE] 2. Invites to state learning…" at bounding box center [532, 103] width 126 height 32
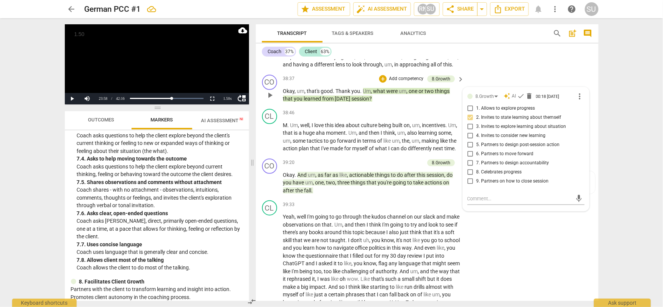
click at [498, 81] on div "CO play_arrow pause 38:37 + Add competency 8.Growth keyboard_arrow_right Okay ,…" at bounding box center [427, 89] width 343 height 34
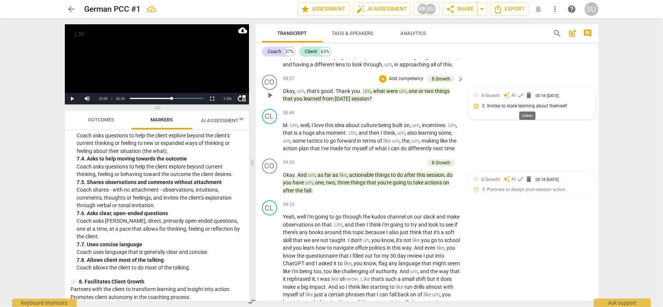
click at [528, 99] on span "delete" at bounding box center [530, 95] width 8 height 8
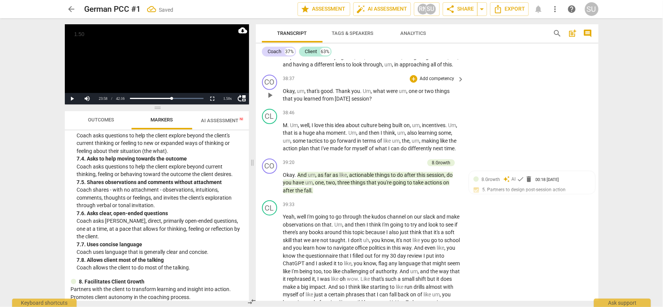
click at [427, 82] on p "Add competency" at bounding box center [437, 78] width 36 height 7
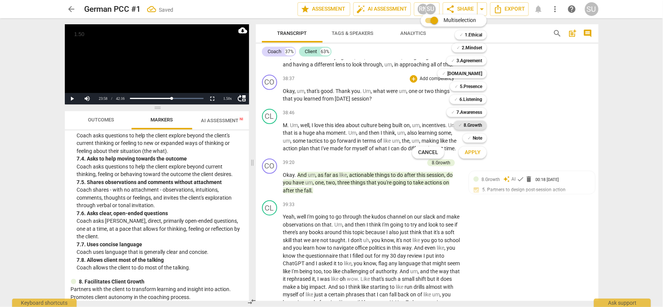
click at [464, 124] on b "8.Growth" at bounding box center [473, 125] width 19 height 9
click at [476, 151] on span "Apply" at bounding box center [473, 153] width 16 height 8
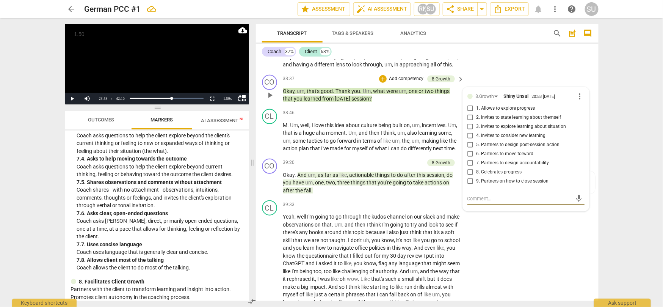
click at [471, 140] on input "4. Invites to consider new learning" at bounding box center [471, 135] width 12 height 9
click at [490, 70] on div "CL play_arrow pause 38:12 + Add competency keyboard_arrow_right Hmm . I would d…" at bounding box center [427, 47] width 343 height 50
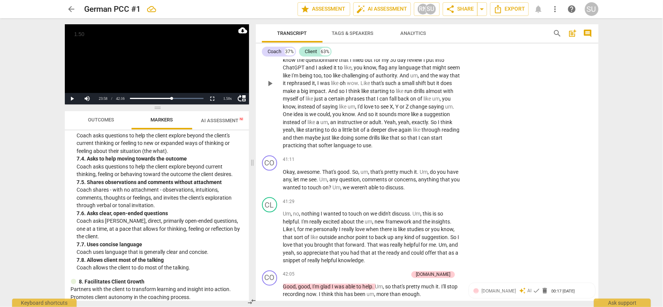
scroll to position [5924, 0]
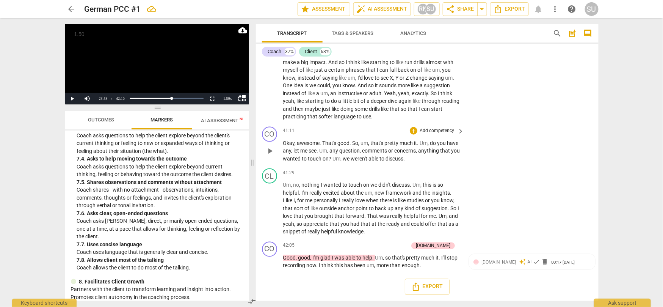
click at [428, 129] on p "Add competency" at bounding box center [437, 130] width 36 height 7
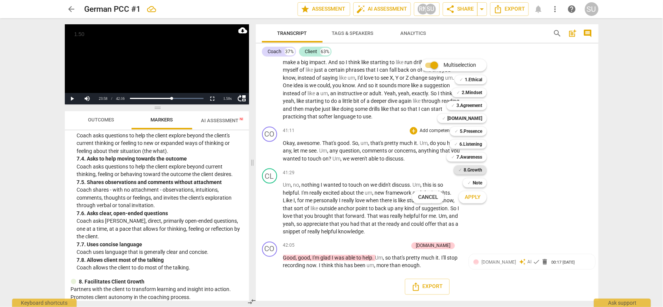
click at [473, 168] on b "8.Growth" at bounding box center [473, 169] width 19 height 9
click at [474, 196] on span "Apply" at bounding box center [473, 197] width 16 height 8
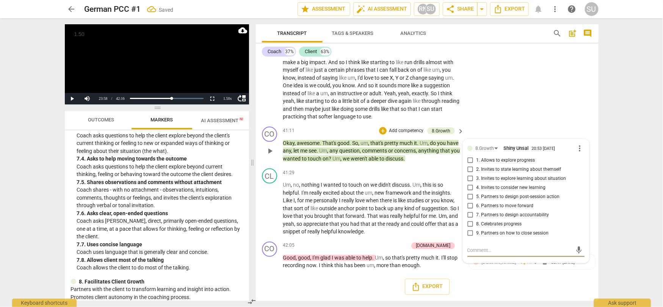
click at [470, 233] on input "9. Partners on how to close session" at bounding box center [471, 233] width 12 height 9
click at [468, 222] on input "8. Celebrates progress" at bounding box center [471, 224] width 12 height 9
click at [490, 96] on div "CL play_arrow pause 39:33 + Add competency keyboard_arrow_right Yeah , well I'm…" at bounding box center [427, 48] width 343 height 151
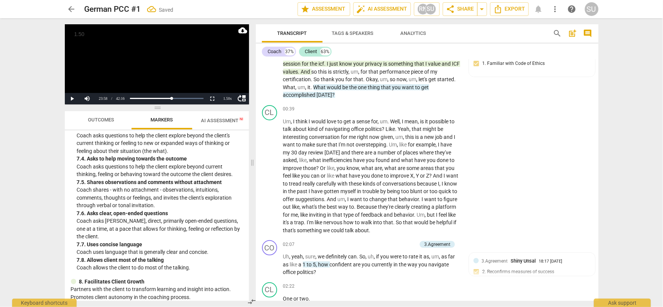
scroll to position [0, 0]
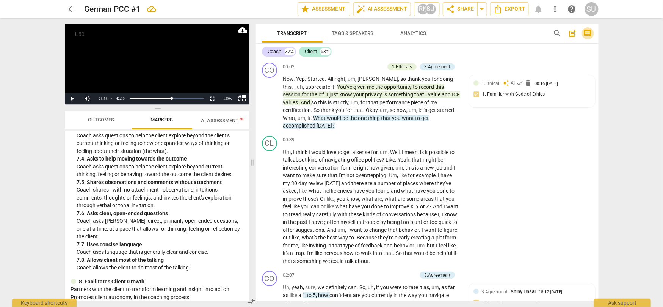
click at [588, 33] on span "comment" at bounding box center [588, 33] width 9 height 9
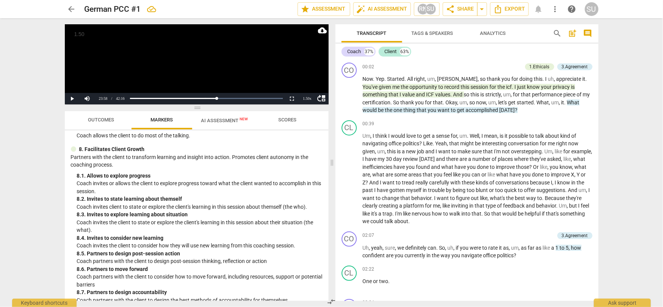
scroll to position [711, 0]
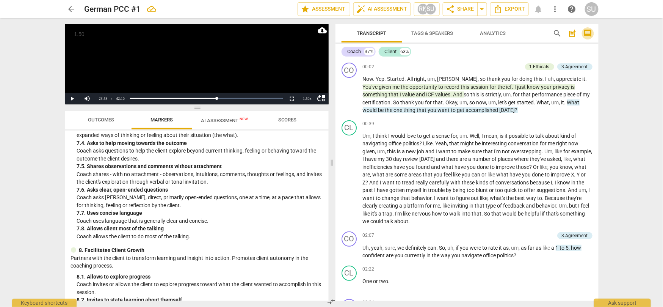
click at [588, 33] on span "comment" at bounding box center [588, 33] width 9 height 9
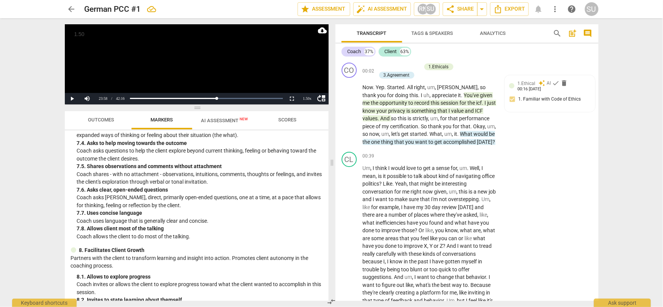
scroll to position [812, 0]
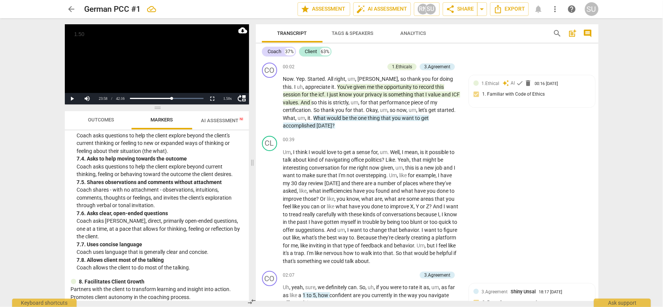
click at [573, 35] on span "post_add" at bounding box center [573, 33] width 9 height 9
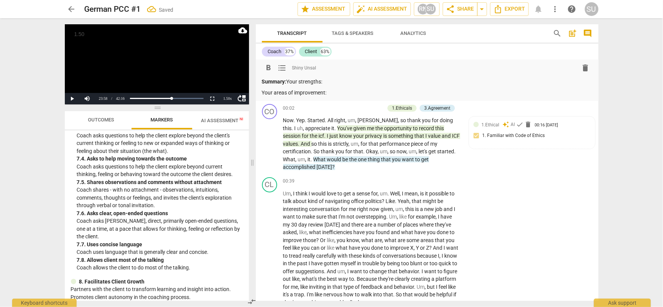
click at [289, 80] on p "Summary: Your strengths:" at bounding box center [427, 82] width 331 height 8
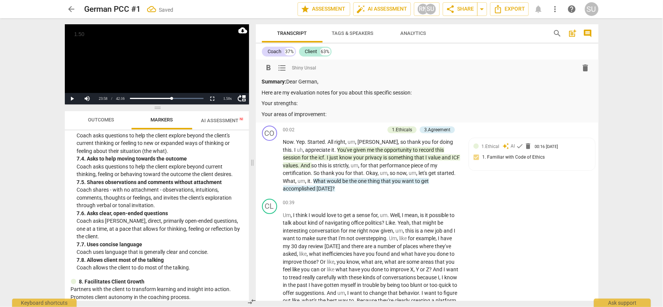
click at [302, 101] on p "Your strengths:" at bounding box center [427, 103] width 331 height 8
click at [209, 122] on span "AI Assessment New" at bounding box center [224, 121] width 47 height 6
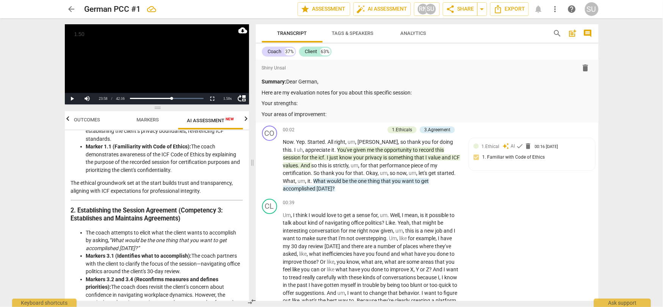
scroll to position [163, 0]
drag, startPoint x: 192, startPoint y: 144, endPoint x: 204, endPoint y: 168, distance: 27.1
click at [204, 168] on li "Marker 1.1 (Familiarity with Code of Ethics): The coach demonstrates awareness …" at bounding box center [164, 157] width 157 height 31
copy li "The coach demonstrates awareness of the ICF Code of Ethics by explaining the pu…"
click at [307, 104] on p "Your strengths:" at bounding box center [427, 103] width 331 height 8
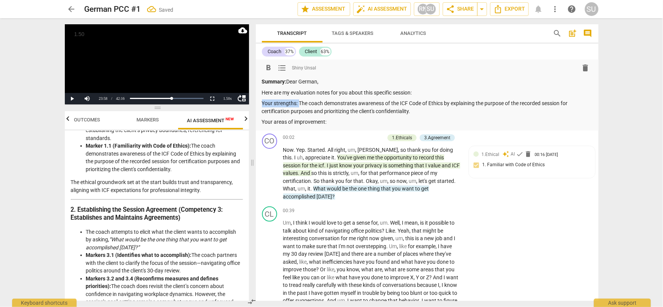
drag, startPoint x: 299, startPoint y: 104, endPoint x: 256, endPoint y: 104, distance: 42.9
click at [255, 104] on div "Transcript Tags & Speakers Analytics search post_add comment Coach 37% Client 6…" at bounding box center [429, 162] width 352 height 289
click at [269, 66] on span "format_bold" at bounding box center [268, 67] width 9 height 9
click at [419, 110] on p "Your strengths: The coach demonstrates awareness of the ICF Code of Ethics by e…" at bounding box center [427, 107] width 331 height 16
click at [299, 103] on strong "Your strengths:" at bounding box center [280, 103] width 37 height 6
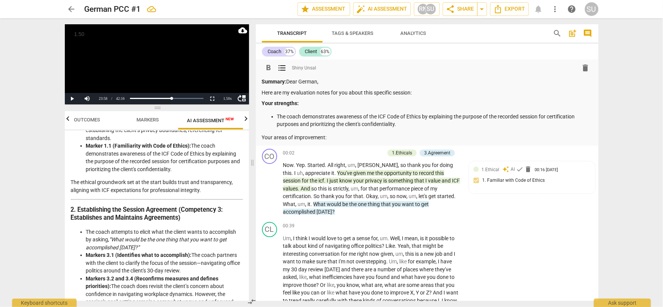
click at [403, 126] on p "The coach demonstrates awareness of the ICF Code of Ethics by explaining the pu…" at bounding box center [435, 121] width 316 height 16
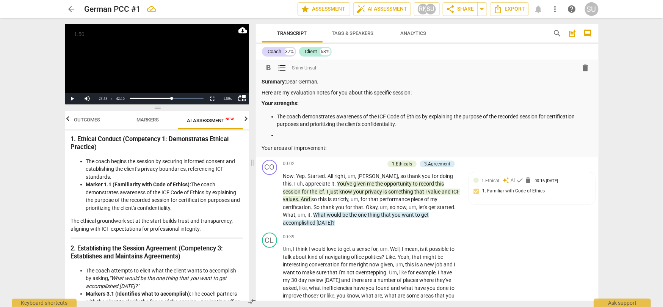
scroll to position [112, 0]
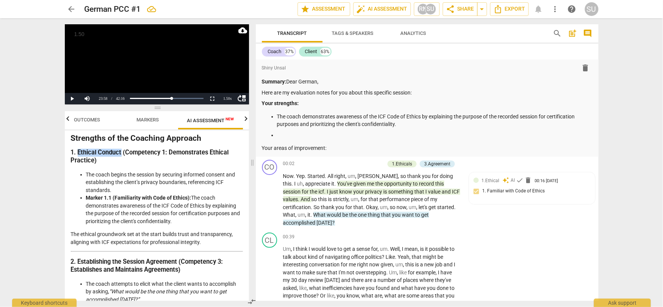
drag, startPoint x: 78, startPoint y: 154, endPoint x: 121, endPoint y: 153, distance: 43.2
click at [121, 153] on strong "1. Ethical Conduct (Competency 1: Demonstrates Ethical Practice)" at bounding box center [150, 156] width 158 height 15
drag, startPoint x: 126, startPoint y: 153, endPoint x: 129, endPoint y: 159, distance: 7.5
click at [129, 159] on h3 "1. Ethical Conduct (Competency 1: Demonstrates Ethical Practice)" at bounding box center [157, 157] width 172 height 16
click at [135, 155] on strong "1. Ethical Conduct (Competency 1: Demonstrates Ethical Practice)" at bounding box center [150, 156] width 158 height 15
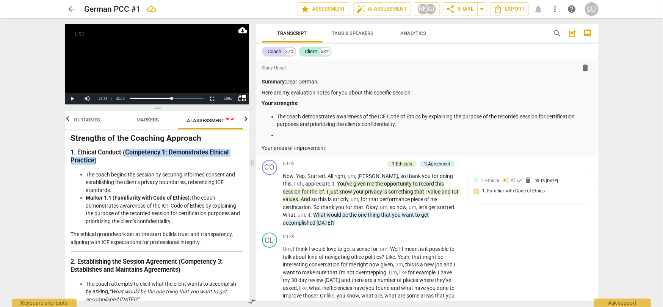
drag, startPoint x: 126, startPoint y: 152, endPoint x: 94, endPoint y: 161, distance: 32.3
click at [94, 161] on strong "1. Ethical Conduct (Competency 1: Demonstrates Ethical Practice)" at bounding box center [150, 156] width 158 height 15
copy strong "Competency 1: Demonstrates Ethical Practice"
click at [277, 115] on p "The coach demonstrates awareness of the ICF Code of Ethics by explaining the pu…" at bounding box center [435, 121] width 316 height 16
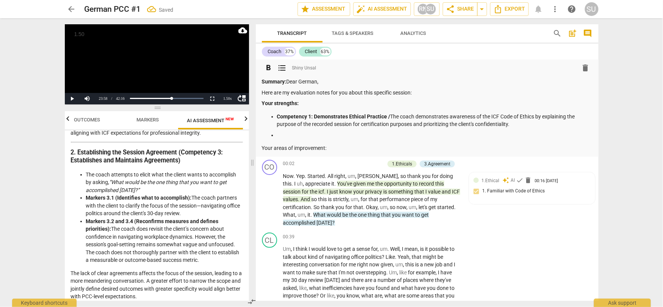
scroll to position [224, 0]
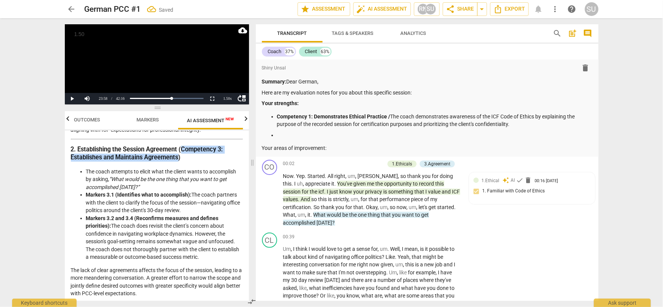
drag, startPoint x: 183, startPoint y: 148, endPoint x: 180, endPoint y: 154, distance: 6.6
click at [180, 154] on strong "2. Establishing the Session Agreement (Competency 3: Establishes and Maintains …" at bounding box center [147, 153] width 152 height 15
copy strong "Competency 3: Establishes and Maintains Agreements"
click at [284, 134] on p at bounding box center [435, 135] width 316 height 8
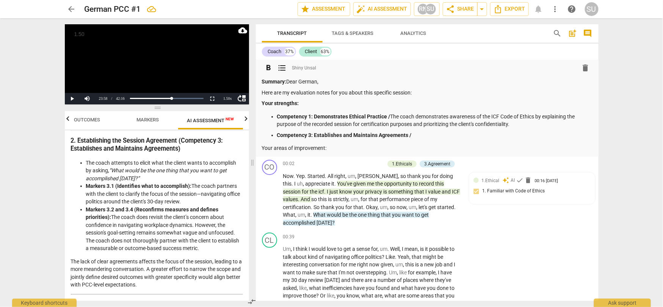
scroll to position [240, 0]
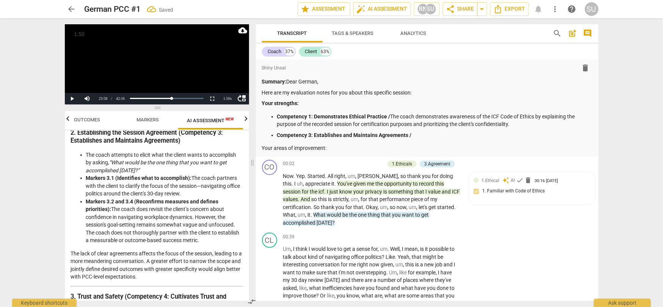
drag, startPoint x: 206, startPoint y: 239, endPoint x: 77, endPoint y: 181, distance: 141.8
click at [77, 181] on ul "The coach attempts to elicit what the client wants to accomplish by asking, “Wh…" at bounding box center [157, 197] width 172 height 93
copy ul "Markers 3.1 (Identifies what to accomplish): The coach partners with the client…"
click at [416, 135] on p "Competency 3: Establishes and Maintains Agreements /" at bounding box center [435, 135] width 316 height 8
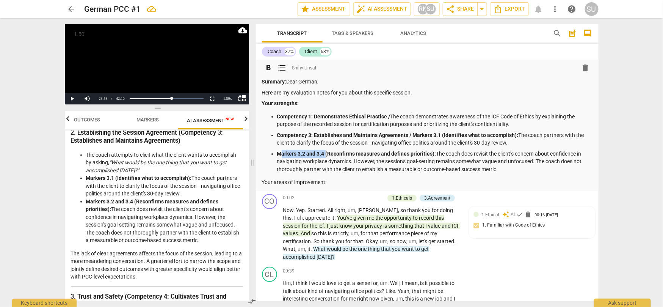
drag, startPoint x: 327, startPoint y: 155, endPoint x: 280, endPoint y: 155, distance: 46.7
click at [280, 155] on strong "Markers 3.2 and 3.4 (Reconfirms measures and defines priorities):" at bounding box center [356, 154] width 159 height 6
drag, startPoint x: 442, startPoint y: 135, endPoint x: 422, endPoint y: 135, distance: 20.1
click at [422, 135] on strong "Competency 3: Establishes and Maintains Agreements / Markers 3.1 (Identifies wh…" at bounding box center [398, 135] width 242 height 6
click at [412, 157] on p "(Reconfirms measures and defines priorities): The coach does revisit the client…" at bounding box center [435, 162] width 316 height 24
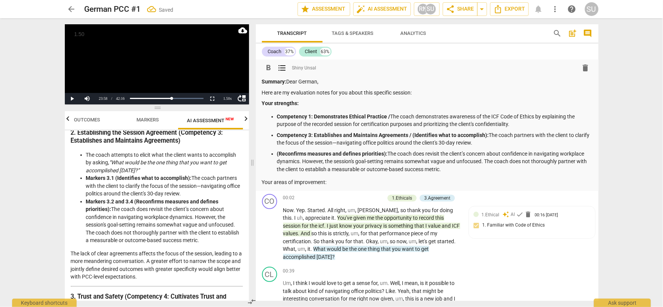
click at [394, 163] on p "(Reconfirms measures and defines priorities): The coach does revisit the client…" at bounding box center [435, 162] width 316 height 24
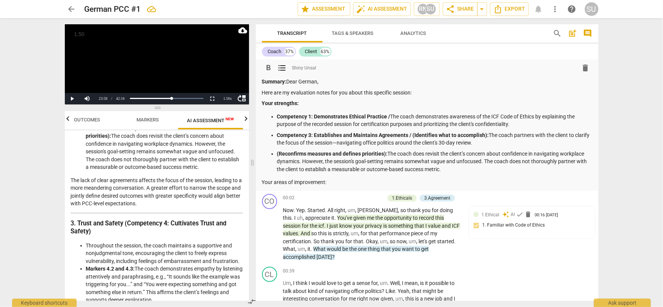
scroll to position [314, 0]
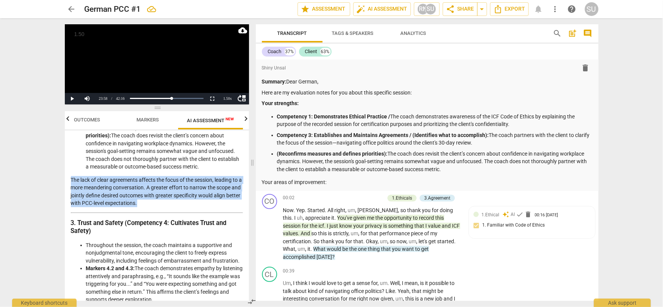
drag, startPoint x: 166, startPoint y: 202, endPoint x: 70, endPoint y: 181, distance: 97.8
click at [70, 181] on div "Disclaimer: AI can make mistakes. Consult a qualified mentor coach before actin…" at bounding box center [157, 215] width 184 height 170
copy p "The lack of clear agreements affects the focus of the session, leading to a mor…"
drag, startPoint x: 307, startPoint y: 103, endPoint x: 244, endPoint y: 102, distance: 63.7
click at [244, 102] on div "Play Video move_up Play Current Time 23:58 / Duration Time 42:16 Loaded : 0% Pr…" at bounding box center [332, 162] width 546 height 289
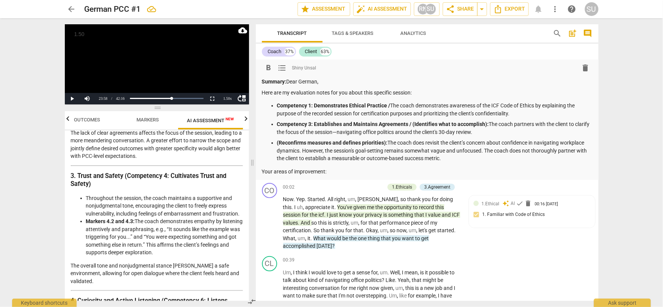
scroll to position [365, 0]
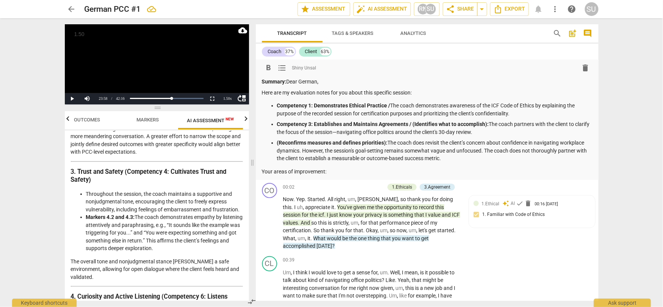
click at [412, 124] on strong "Competency 3: Establishes and Maintains Agreements / (Identifies what to accomp…" at bounding box center [383, 124] width 212 height 6
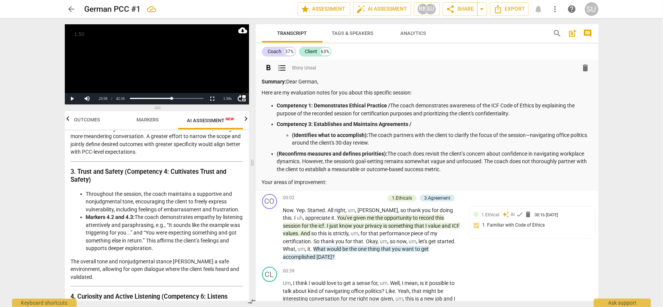
click at [275, 154] on ul "Competency 1: Demonstrates Ethical Practice / The coach demonstrates awareness …" at bounding box center [427, 137] width 331 height 71
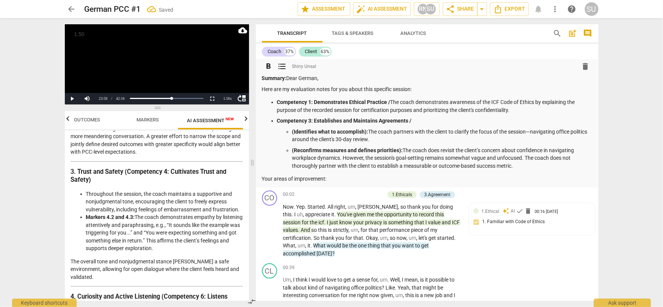
scroll to position [0, 0]
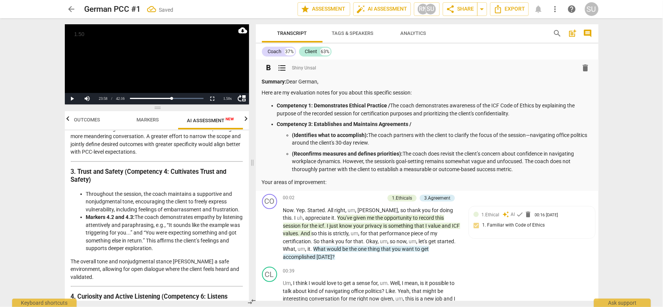
click at [392, 105] on p "Competency 1: Demonstrates Ethical Practice / The coach demonstrates awareness …" at bounding box center [435, 110] width 316 height 16
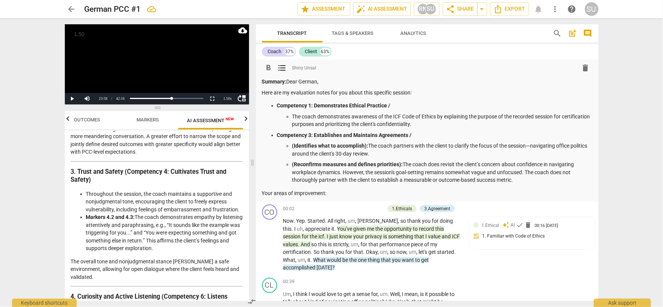
click at [390, 107] on strong "Competency 1: Demonstrates Ethical Practice /" at bounding box center [333, 105] width 113 height 6
click at [413, 134] on p "Competency 3: Establishes and Maintains Agreements /" at bounding box center [435, 135] width 316 height 8
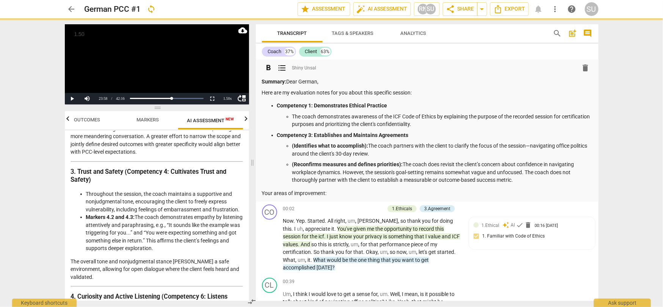
click at [528, 182] on p "(Reconfirms measures and defines priorities): The coach does revisit the client…" at bounding box center [442, 172] width 300 height 24
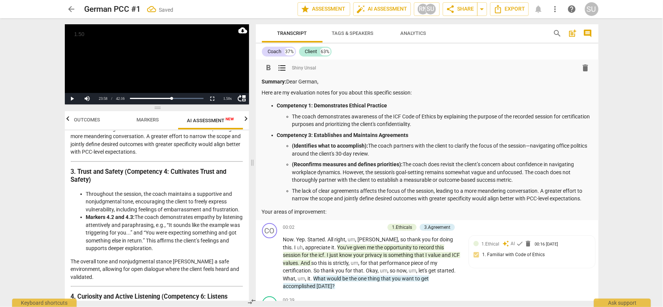
click at [292, 190] on ul "(Identifies what to accomplish): The coach partners with the client to clarify …" at bounding box center [435, 172] width 316 height 61
click at [284, 66] on span "format_list_bulleted" at bounding box center [282, 67] width 9 height 9
click at [536, 201] on p "The lack of clear agreements affects the focus of the session, leading to a mor…" at bounding box center [427, 197] width 331 height 16
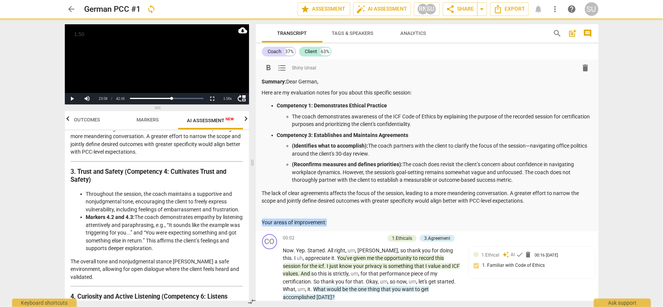
drag, startPoint x: 332, startPoint y: 220, endPoint x: 249, endPoint y: 223, distance: 83.1
click at [249, 223] on div "Play Video move_up Play Current Time 23:58 / Duration Time 42:16 Loaded : 0% Pr…" at bounding box center [332, 162] width 546 height 289
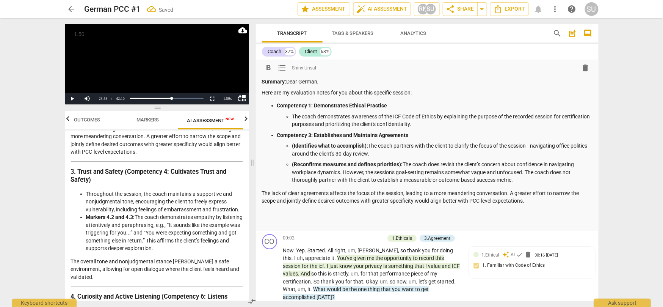
click at [279, 211] on p at bounding box center [427, 212] width 331 height 8
click at [281, 68] on span "format_list_bulleted" at bounding box center [282, 67] width 9 height 9
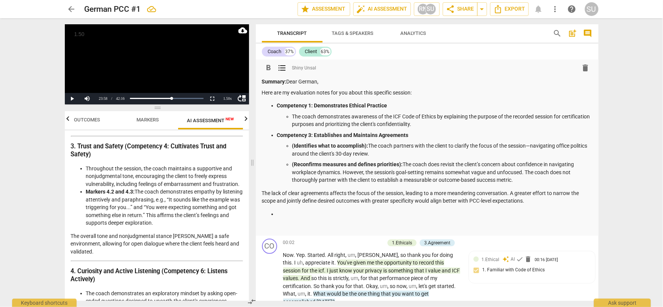
scroll to position [394, 0]
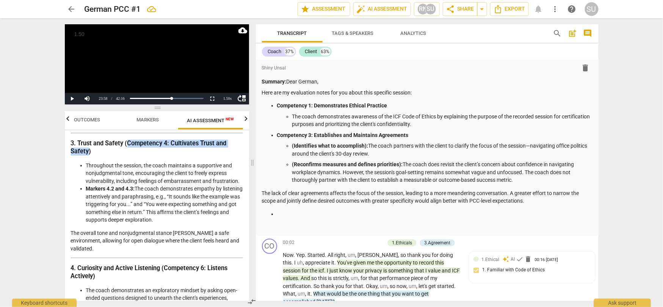
drag, startPoint x: 128, startPoint y: 143, endPoint x: 89, endPoint y: 152, distance: 40.1
click at [89, 152] on strong "3. Trust and Safety (Competency 4: Cultivates Trust and Safety)" at bounding box center [149, 147] width 156 height 15
copy strong "Competency 4: Cultivates Trust and Safety"
click at [291, 213] on p at bounding box center [435, 214] width 316 height 8
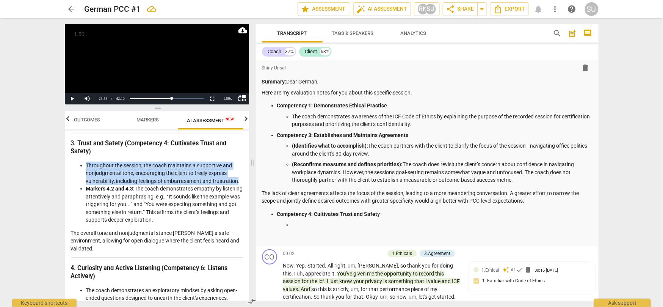
drag, startPoint x: 86, startPoint y: 164, endPoint x: 239, endPoint y: 178, distance: 153.9
click at [239, 178] on li "Throughout the session, the coach maintains a supportive and nonjudgmental tone…" at bounding box center [164, 174] width 157 height 24
drag, startPoint x: 210, startPoint y: 217, endPoint x: 137, endPoint y: 186, distance: 79.4
click at [137, 186] on li "Markers 4.2 and 4.3: The coach demonstrates empathy by listening attentively an…" at bounding box center [164, 204] width 157 height 39
copy li "The coach demonstrates empathy by listening attentively and paraphrasing, e.g.,…"
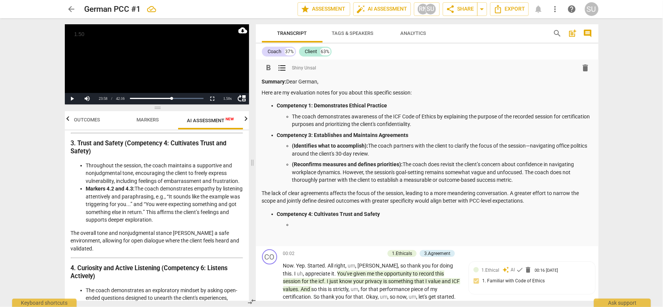
click at [303, 223] on p at bounding box center [442, 225] width 300 height 8
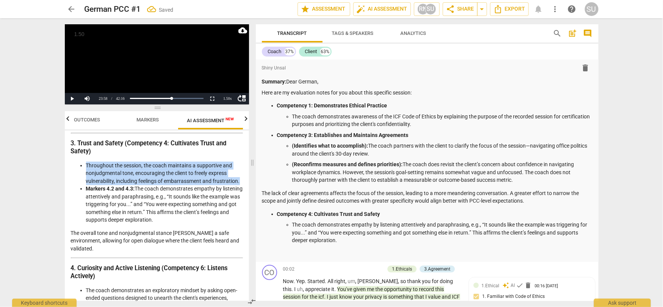
drag, startPoint x: 87, startPoint y: 163, endPoint x: 248, endPoint y: 177, distance: 161.4
click at [248, 177] on div "Disclaimer: AI can make mistakes. Consult a qualified mentor coach before actin…" at bounding box center [157, 215] width 184 height 170
copy li "Throughout the session, the coach maintains a supportive and nonjudgmental tone…"
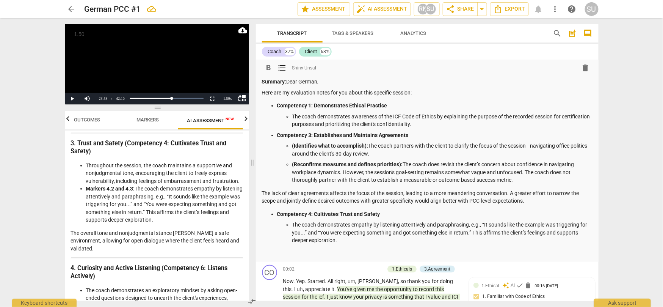
click at [294, 224] on p "The coach demonstrates empathy by listening attentively and paraphrasing, e.g.,…" at bounding box center [442, 233] width 300 height 24
click at [340, 239] on p "The coach demonstrates empathy by listening attentively and paraphrasing, e.g.,…" at bounding box center [442, 233] width 300 height 24
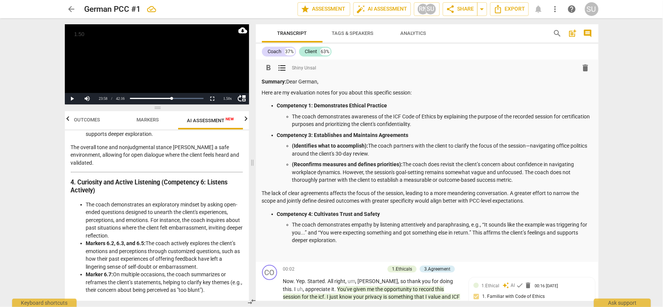
scroll to position [501, 0]
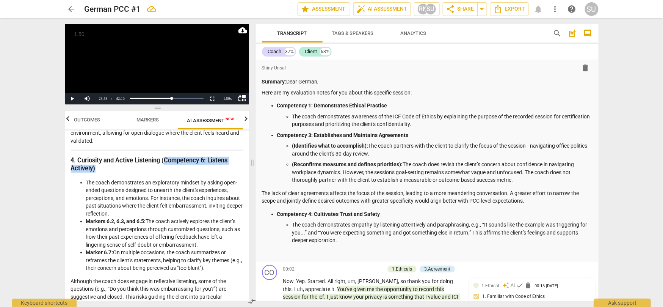
drag, startPoint x: 165, startPoint y: 153, endPoint x: 163, endPoint y: 159, distance: 5.5
click at [163, 159] on h3 "4. Curiosity and Active Listening (Competency 6: Listens Actively)" at bounding box center [157, 165] width 172 height 16
copy strong "Competency 6: Listens Actively)"
click at [346, 240] on p "The coach demonstrates empathy by listening attentively and paraphrasing, e.g.,…" at bounding box center [442, 233] width 300 height 24
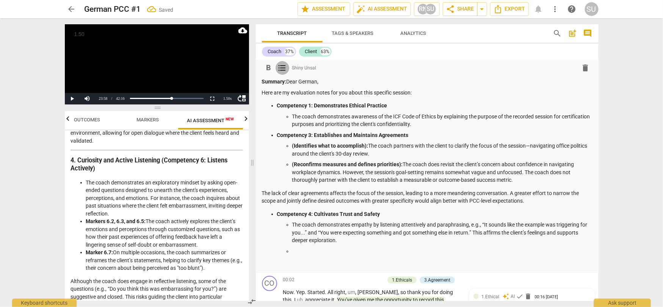
click at [283, 67] on span "format_list_bulleted" at bounding box center [282, 67] width 9 height 9
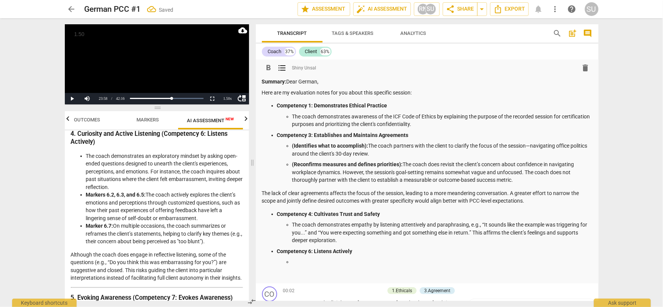
scroll to position [530, 0]
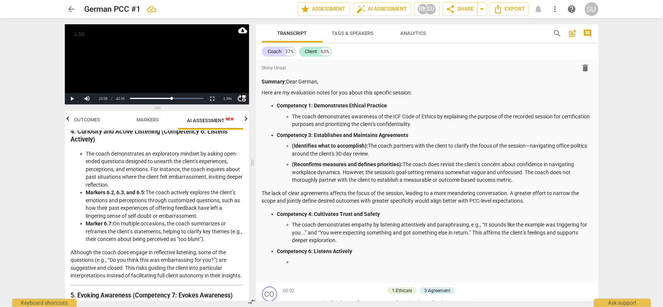
drag, startPoint x: 149, startPoint y: 183, endPoint x: 207, endPoint y: 205, distance: 61.5
click at [207, 205] on li "Markers 6.2, 6.3, and 6.5: The coach actively explores the client’s emotions an…" at bounding box center [164, 204] width 157 height 31
copy li "The coach actively explores the client’s emotions and perceptions through custo…"
click at [303, 261] on p at bounding box center [442, 262] width 300 height 8
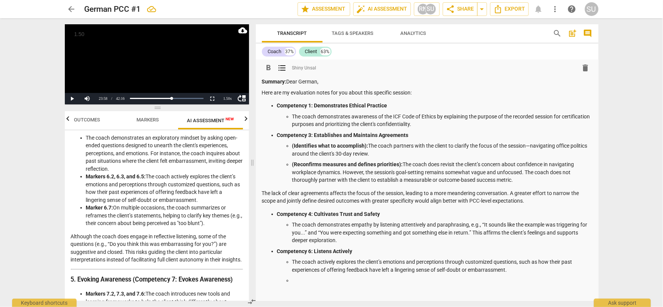
scroll to position [548, 0]
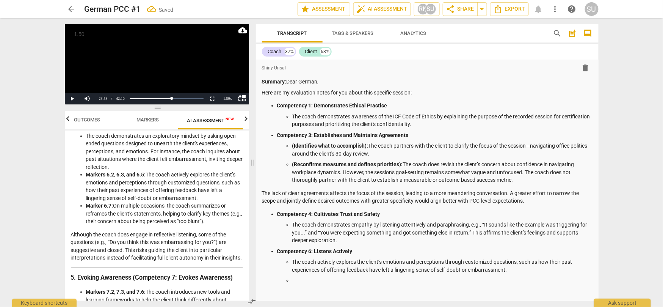
drag, startPoint x: 115, startPoint y: 196, endPoint x: 223, endPoint y: 215, distance: 109.6
click at [224, 215] on li "Marker 6.7: On multiple occasions, the coach summarizes or reframes the client’…" at bounding box center [164, 214] width 157 height 24
click at [516, 271] on p "The coach actively explores the client’s emotions and perceptions through custo…" at bounding box center [442, 266] width 300 height 16
click at [320, 284] on p at bounding box center [442, 281] width 300 height 8
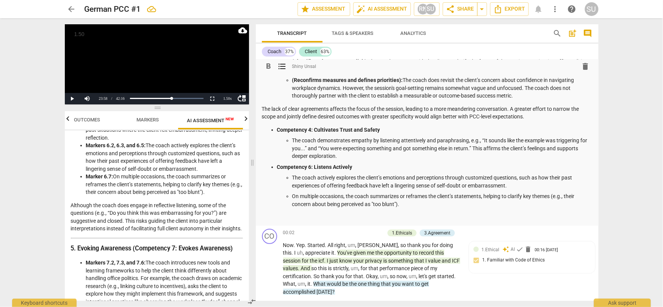
scroll to position [580, 0]
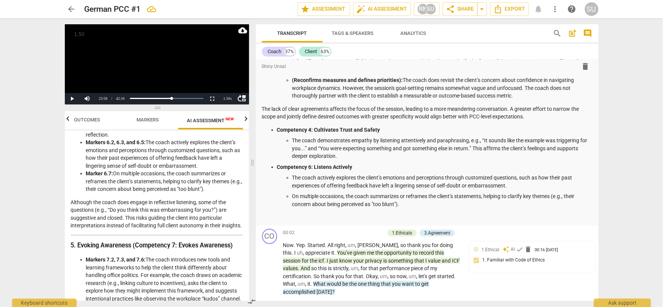
drag, startPoint x: 72, startPoint y: 192, endPoint x: 102, endPoint y: 230, distance: 48.5
click at [300, 214] on p at bounding box center [427, 217] width 331 height 8
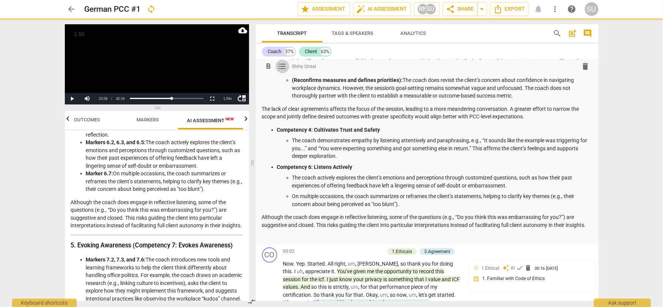
click at [283, 66] on span "format_list_bulleted" at bounding box center [282, 66] width 9 height 9
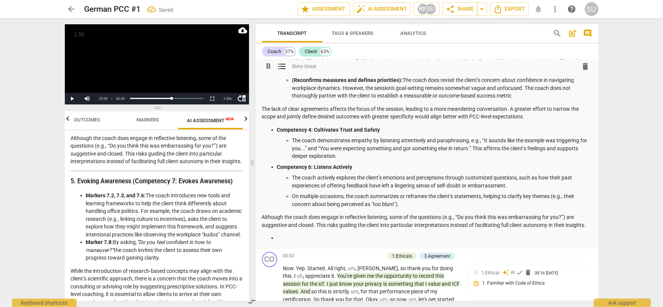
scroll to position [647, 0]
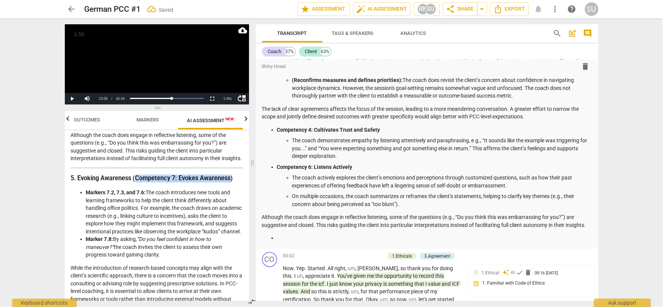
drag, startPoint x: 137, startPoint y: 180, endPoint x: 230, endPoint y: 178, distance: 93.3
click at [230, 178] on strong "5. Evoking Awareness (Competency 7: Evokes Awareness)" at bounding box center [152, 177] width 162 height 7
click at [289, 234] on p at bounding box center [435, 238] width 316 height 8
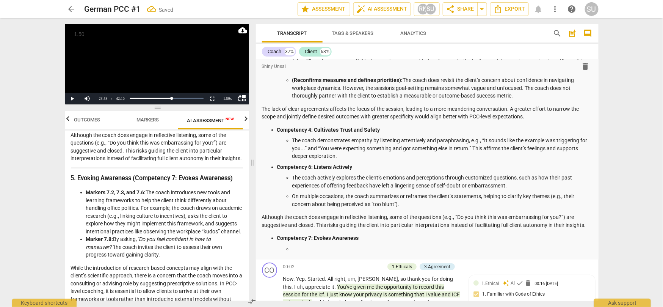
drag, startPoint x: 148, startPoint y: 190, endPoint x: 135, endPoint y: 239, distance: 50.6
click at [135, 235] on li "Markers 7.2, 7.3, and 7.6: The coach introduces new tools and learning framewor…" at bounding box center [164, 212] width 157 height 47
click at [309, 247] on p at bounding box center [442, 249] width 300 height 8
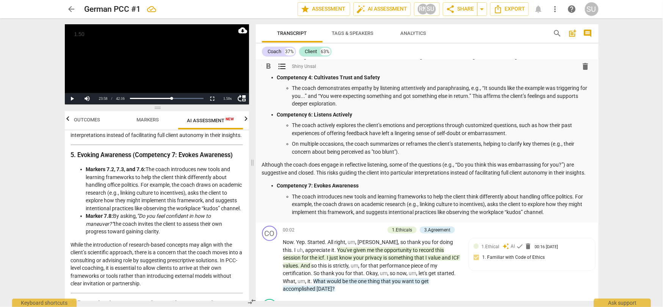
scroll to position [679, 0]
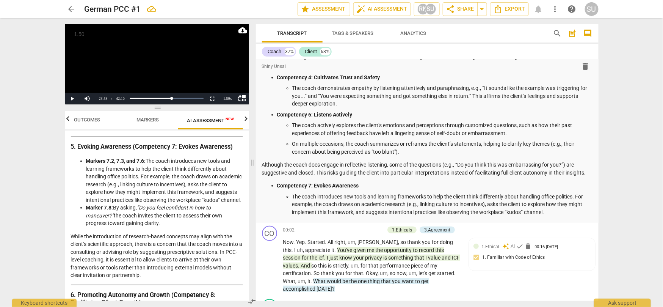
drag, startPoint x: 115, startPoint y: 214, endPoint x: 168, endPoint y: 227, distance: 54.3
click at [168, 227] on li "Marker 7.8: By asking, “Do you feel confident in how to maneuver?” the coach in…" at bounding box center [164, 216] width 157 height 24
click at [550, 212] on p "The coach introduces new tools and learning frameworks to help the client think…" at bounding box center [442, 205] width 300 height 24
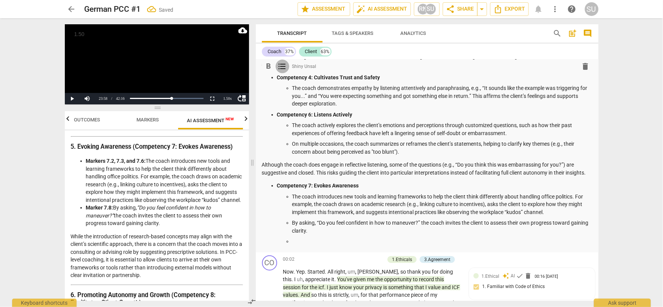
click at [283, 67] on span "format_list_bulleted" at bounding box center [282, 66] width 9 height 9
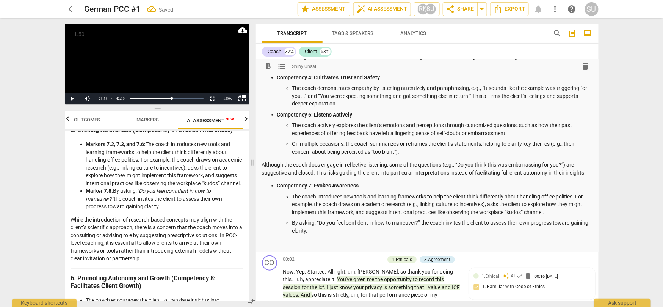
scroll to position [698, 0]
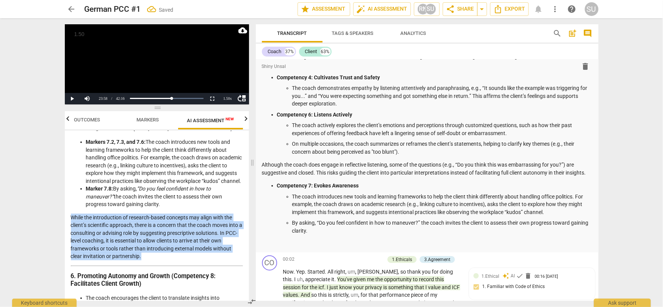
drag, startPoint x: 145, startPoint y: 262, endPoint x: 59, endPoint y: 226, distance: 93.0
click at [59, 226] on div "Play Video move_up Play Current Time 23:58 / Duration Time 42:16 Loaded : 0% Pr…" at bounding box center [155, 162] width 193 height 289
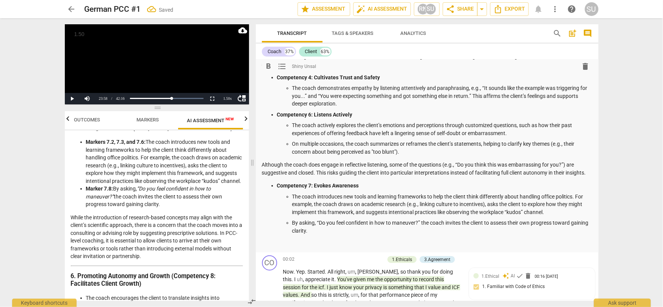
click at [287, 245] on p at bounding box center [427, 244] width 331 height 8
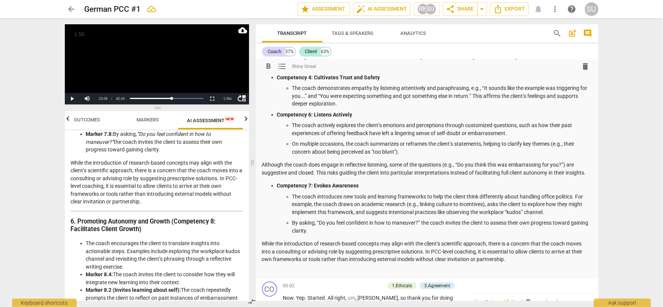
scroll to position [762, 0]
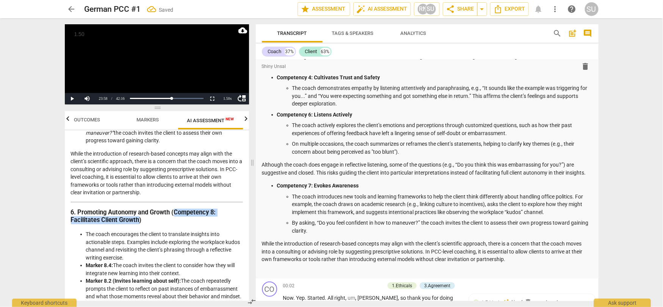
drag, startPoint x: 174, startPoint y: 218, endPoint x: 138, endPoint y: 227, distance: 37.4
click at [138, 224] on strong "6. Promoting Autonomy and Growth (Competency 8: Facilitates Client Growth)" at bounding box center [143, 216] width 145 height 15
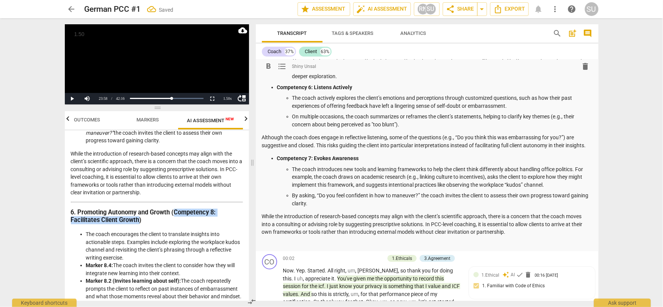
scroll to position [170, 0]
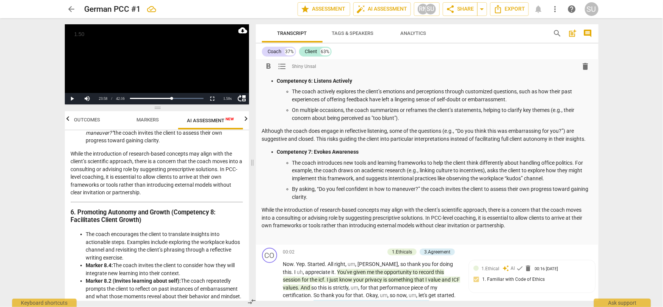
click at [511, 223] on p "While the introduction of research-based concepts may align with the client’s s…" at bounding box center [427, 218] width 331 height 24
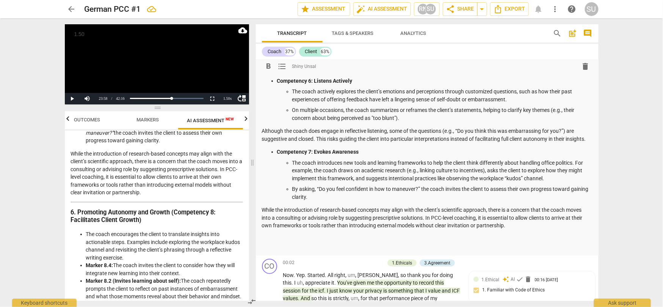
click at [283, 66] on span "format_list_bulleted" at bounding box center [282, 66] width 9 height 9
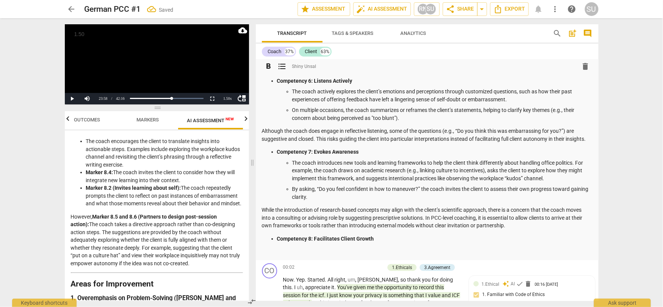
scroll to position [848, 0]
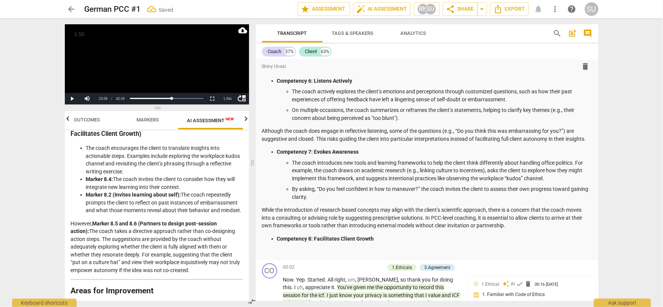
drag, startPoint x: 115, startPoint y: 186, endPoint x: 187, endPoint y: 194, distance: 72.2
click at [187, 191] on li "Marker 8.4: The coach invites the client to consider how they will integrate ne…" at bounding box center [164, 183] width 157 height 16
click at [287, 248] on p at bounding box center [427, 252] width 331 height 8
click at [376, 240] on p "Competency 8: Facilitates Client Growth" at bounding box center [435, 239] width 316 height 8
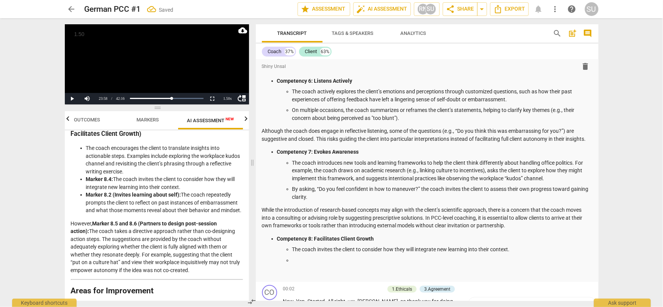
drag, startPoint x: 182, startPoint y: 201, endPoint x: 184, endPoint y: 225, distance: 23.6
click at [184, 214] on li "Marker 8.2 (Invites learning about self): The coach repeatedly prompts the clie…" at bounding box center [164, 203] width 157 height 24
click at [305, 257] on p at bounding box center [442, 260] width 300 height 8
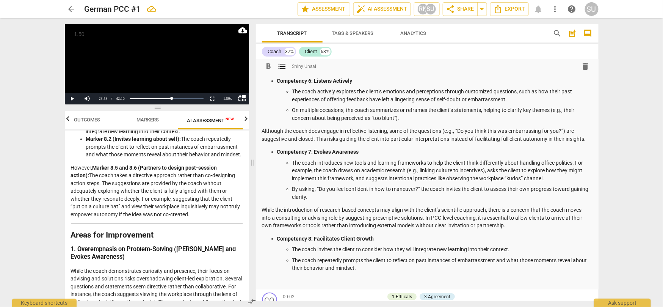
scroll to position [906, 0]
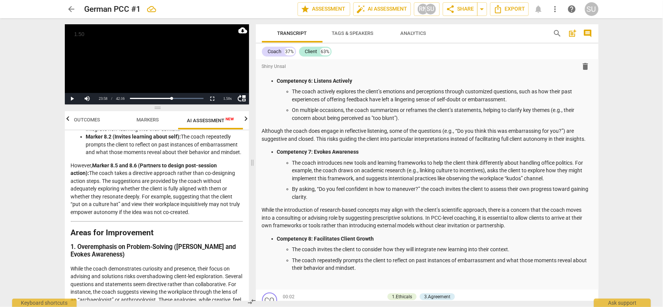
drag, startPoint x: 71, startPoint y: 187, endPoint x: 195, endPoint y: 225, distance: 129.3
click at [195, 216] on p "However, Marker 8.5 and 8.6 (Partners to design post-session action): The coach…" at bounding box center [157, 189] width 172 height 55
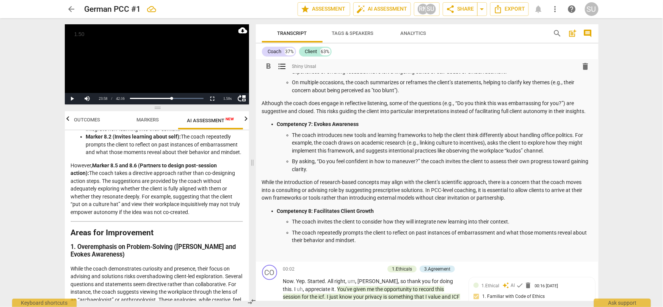
click at [388, 241] on p "The coach repeatedly prompts the client to reflect on past instances of embarra…" at bounding box center [442, 237] width 300 height 16
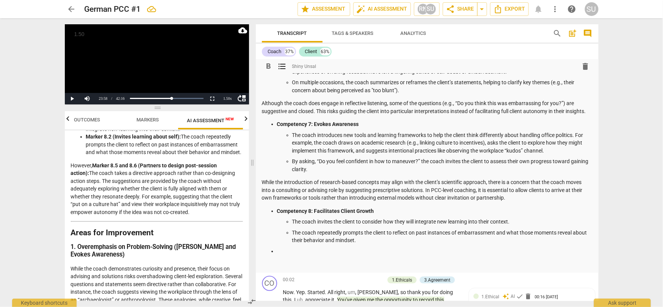
click at [280, 69] on span "format_list_bulleted" at bounding box center [282, 66] width 9 height 9
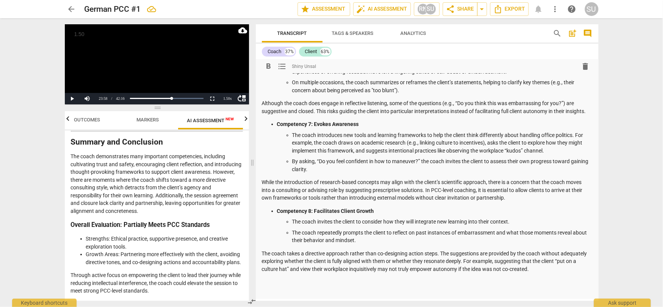
scroll to position [1441, 0]
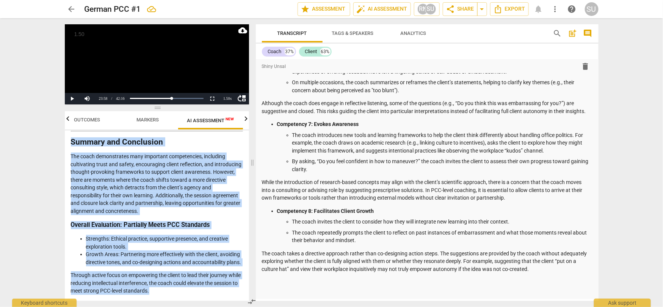
drag, startPoint x: 185, startPoint y: 291, endPoint x: 46, endPoint y: 167, distance: 186.5
click at [46, 167] on div "arrow_back German PCC #1 edit star Assessment auto_fix_high AI Assessment RN SU…" at bounding box center [331, 153] width 663 height 307
click at [189, 293] on p "Through active focus on empowering the client to lead their journey while reduc…" at bounding box center [157, 283] width 172 height 24
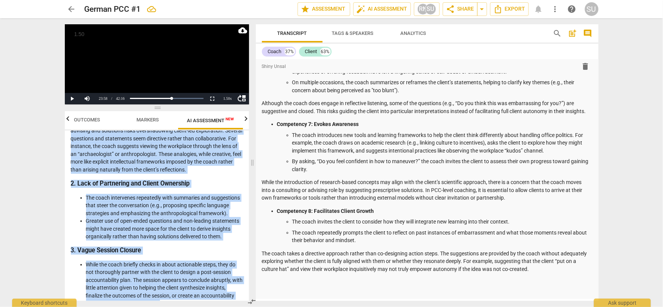
scroll to position [966, 0]
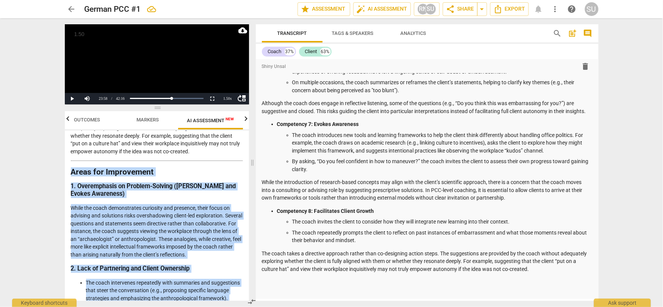
drag, startPoint x: 179, startPoint y: 290, endPoint x: 71, endPoint y: 188, distance: 148.9
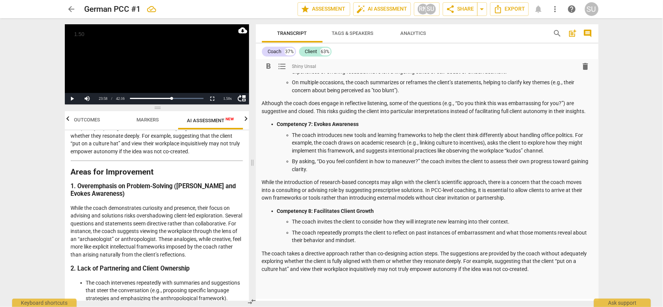
click at [284, 282] on p at bounding box center [427, 280] width 331 height 8
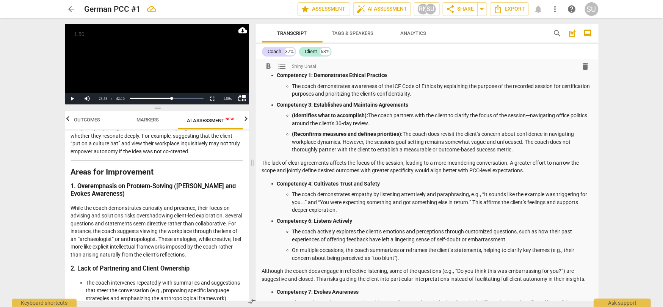
scroll to position [0, 0]
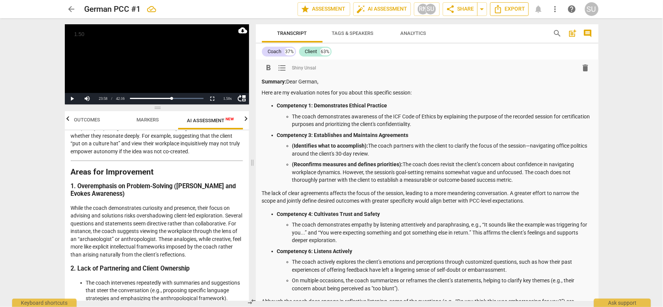
click at [507, 9] on span "Export" at bounding box center [510, 9] width 32 height 9
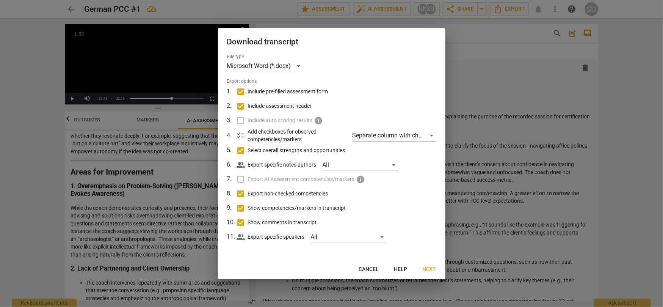
click at [428, 267] on span "Next" at bounding box center [430, 270] width 14 height 8
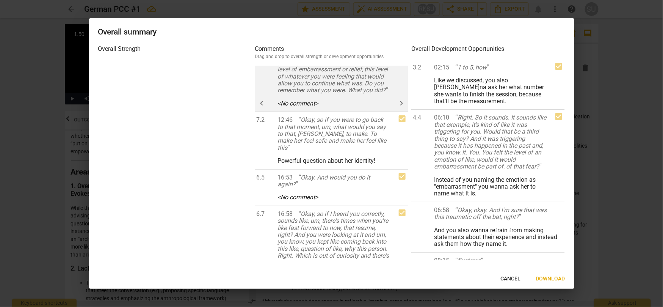
scroll to position [335, 0]
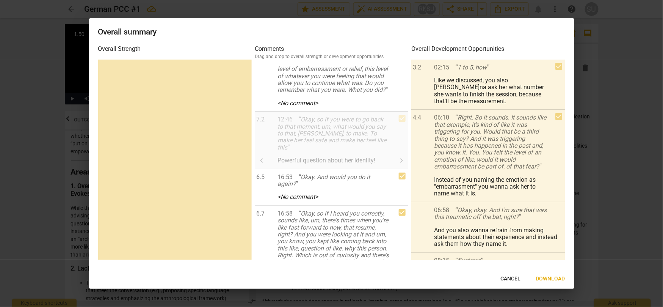
drag, startPoint x: 331, startPoint y: 148, endPoint x: 319, endPoint y: 148, distance: 12.1
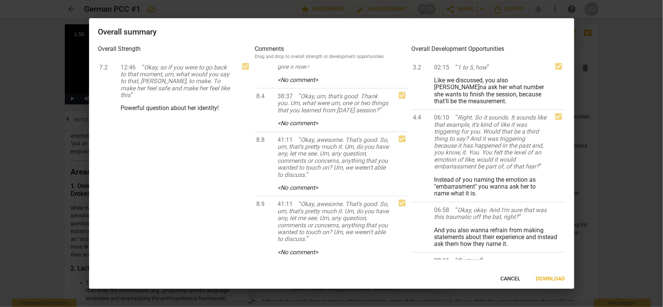
scroll to position [1127, 0]
click at [543, 278] on span "Download" at bounding box center [550, 279] width 29 height 8
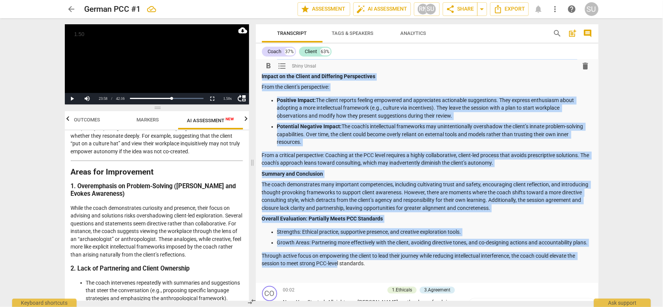
scroll to position [554, 0]
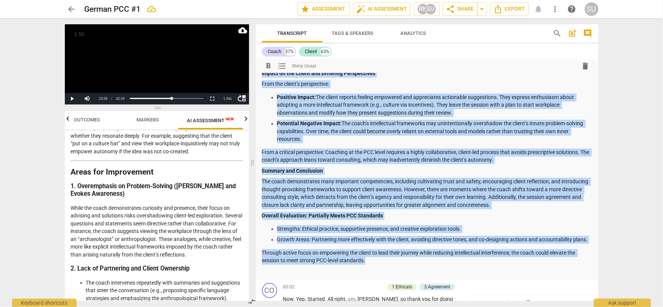
drag, startPoint x: 262, startPoint y: 80, endPoint x: 374, endPoint y: 262, distance: 213.4
click at [412, 33] on span "Analytics" at bounding box center [414, 33] width 26 height 6
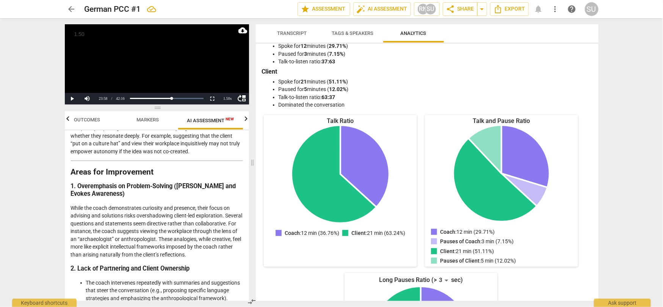
scroll to position [0, 0]
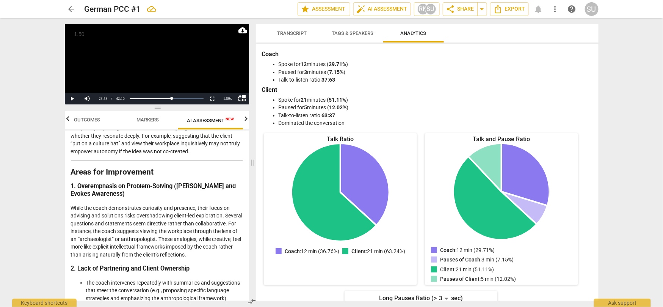
click at [92, 117] on span "Outcomes" at bounding box center [87, 120] width 26 height 6
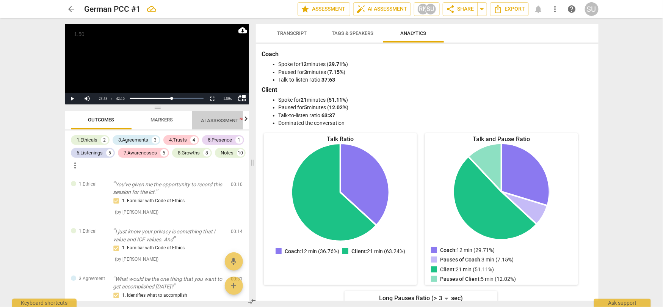
click at [214, 118] on span "AI Assessment New" at bounding box center [224, 121] width 47 height 6
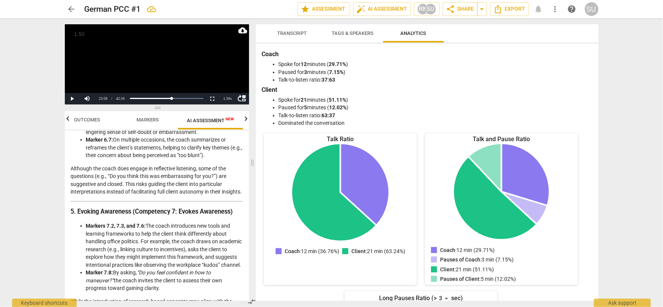
scroll to position [606, 0]
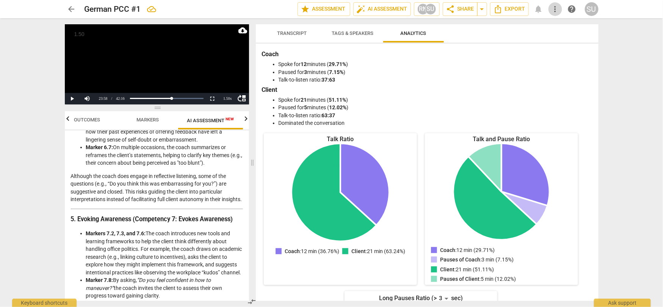
click at [555, 9] on span "more_vert" at bounding box center [555, 9] width 9 height 9
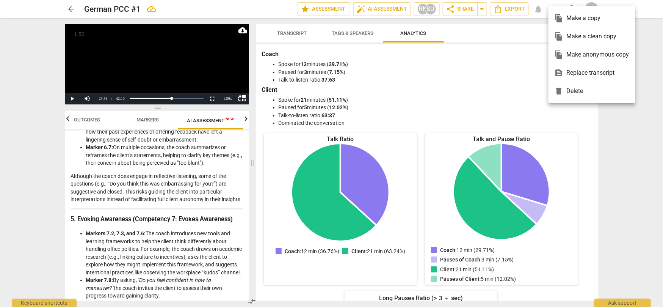
click at [514, 11] on div at bounding box center [331, 153] width 663 height 307
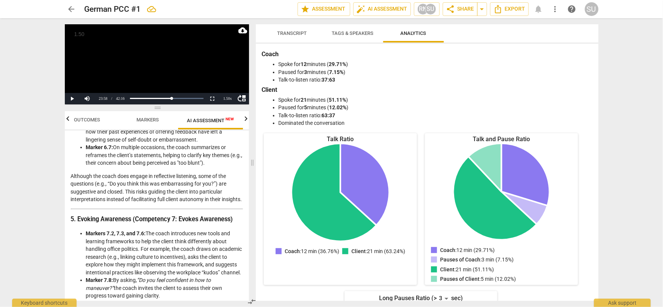
click at [293, 35] on span "Transcript" at bounding box center [293, 33] width 30 height 6
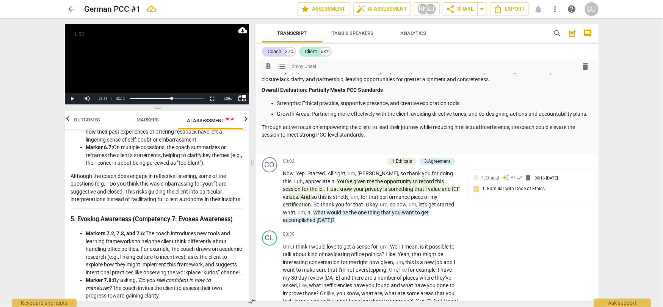
scroll to position [681, 0]
click at [371, 160] on p "Add competency" at bounding box center [367, 160] width 36 height 7
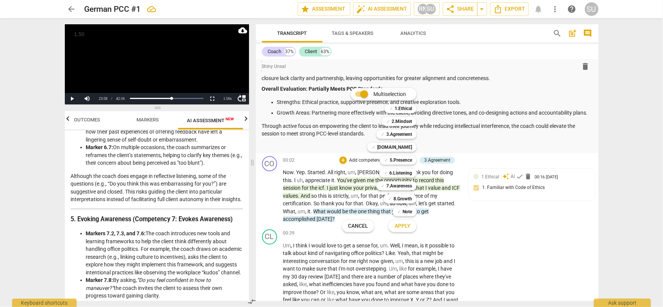
click at [536, 246] on div at bounding box center [331, 153] width 663 height 307
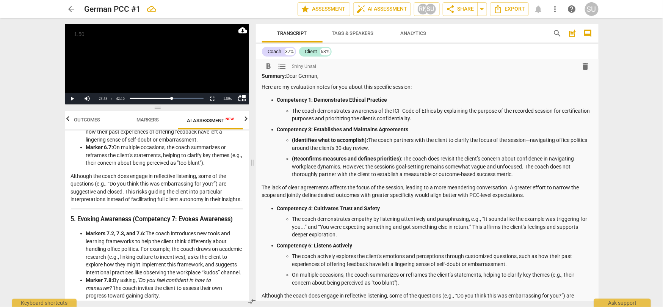
scroll to position [0, 0]
